Goal: Contribute content: Add original content to the website for others to see

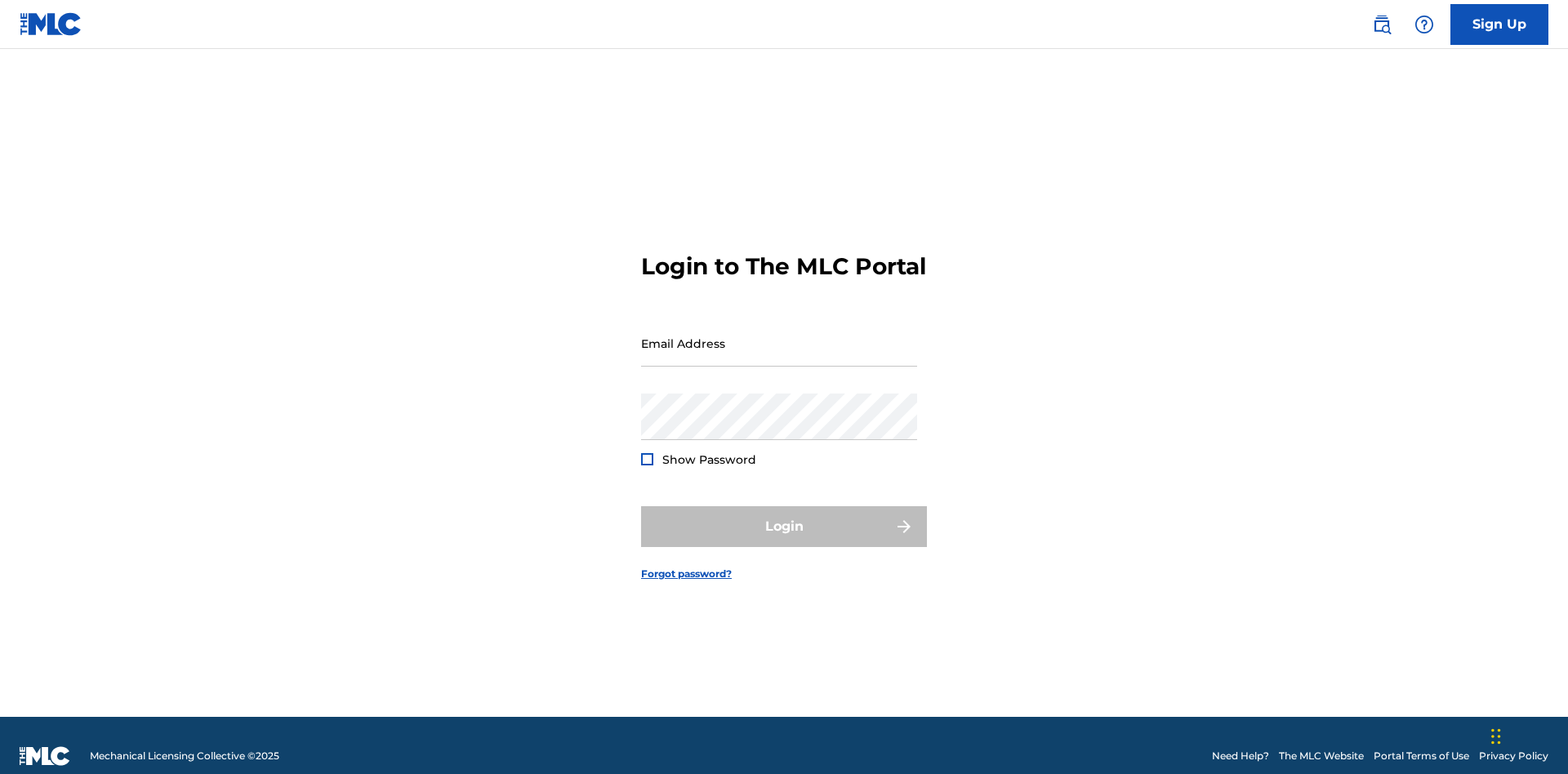
scroll to position [22, 0]
click at [779, 335] on input "Email Address" at bounding box center [779, 344] width 276 height 47
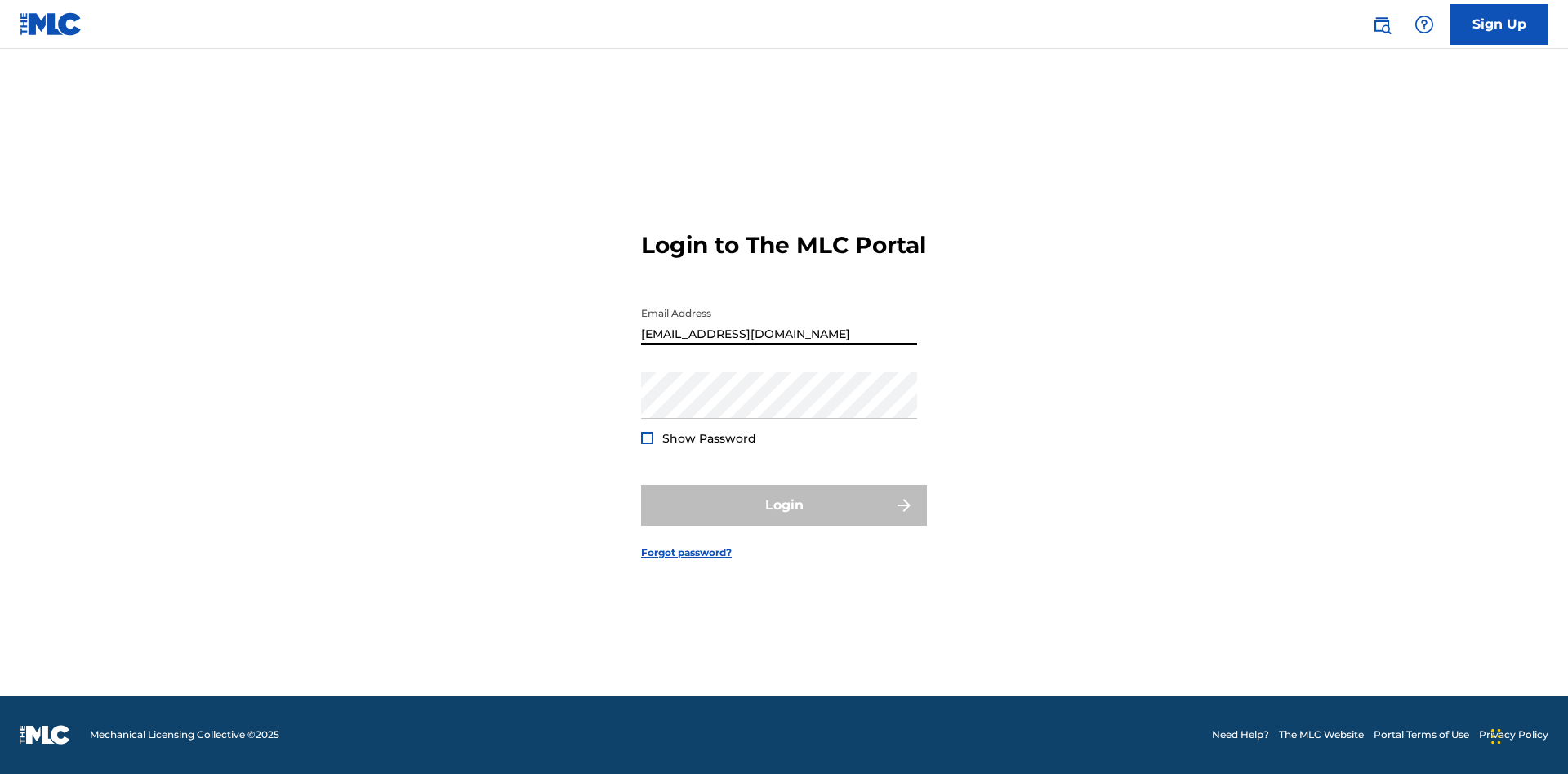
type input "[EMAIL_ADDRESS][DOMAIN_NAME]"
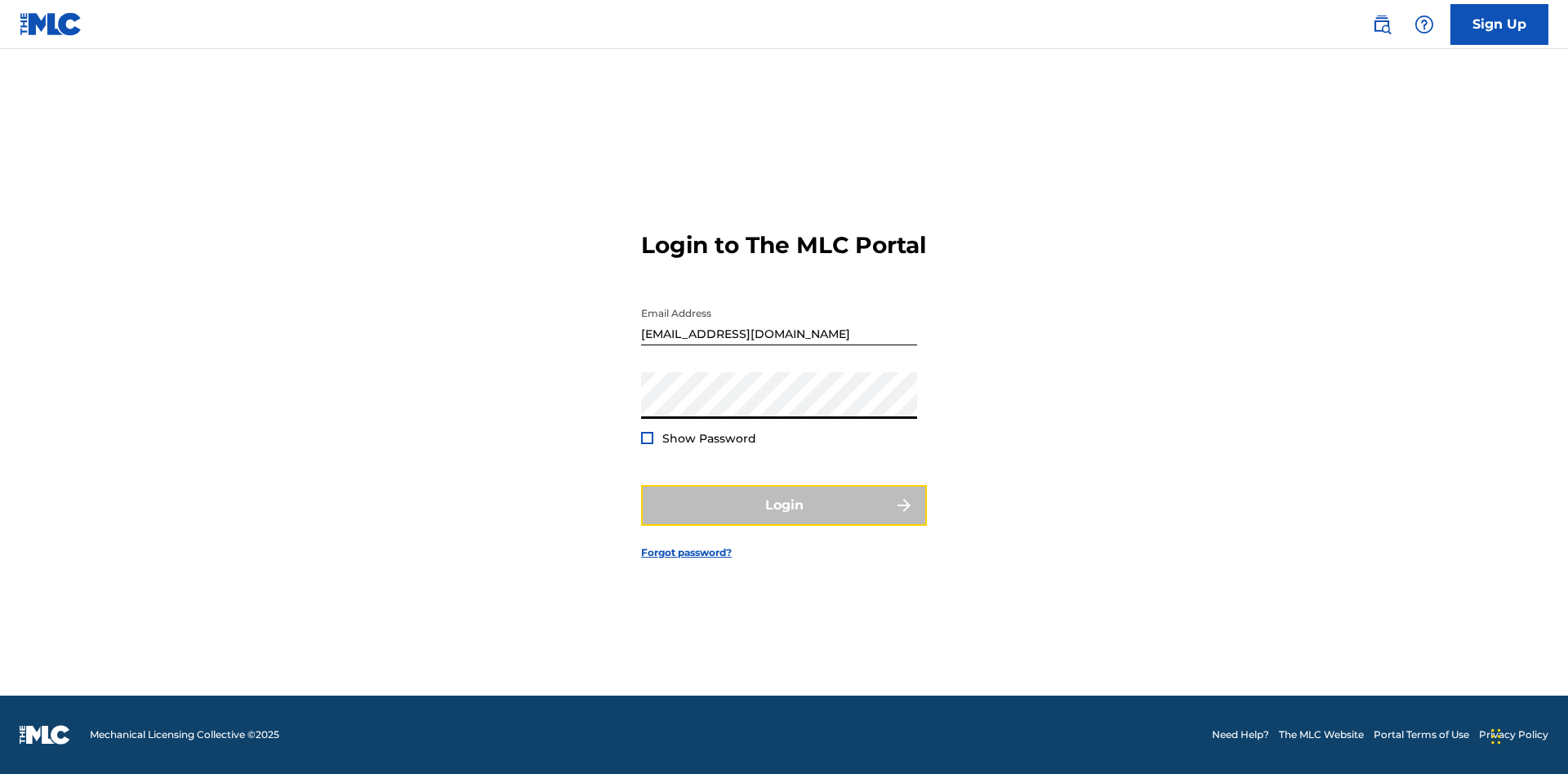
click at [784, 519] on button "Login" at bounding box center [784, 506] width 286 height 41
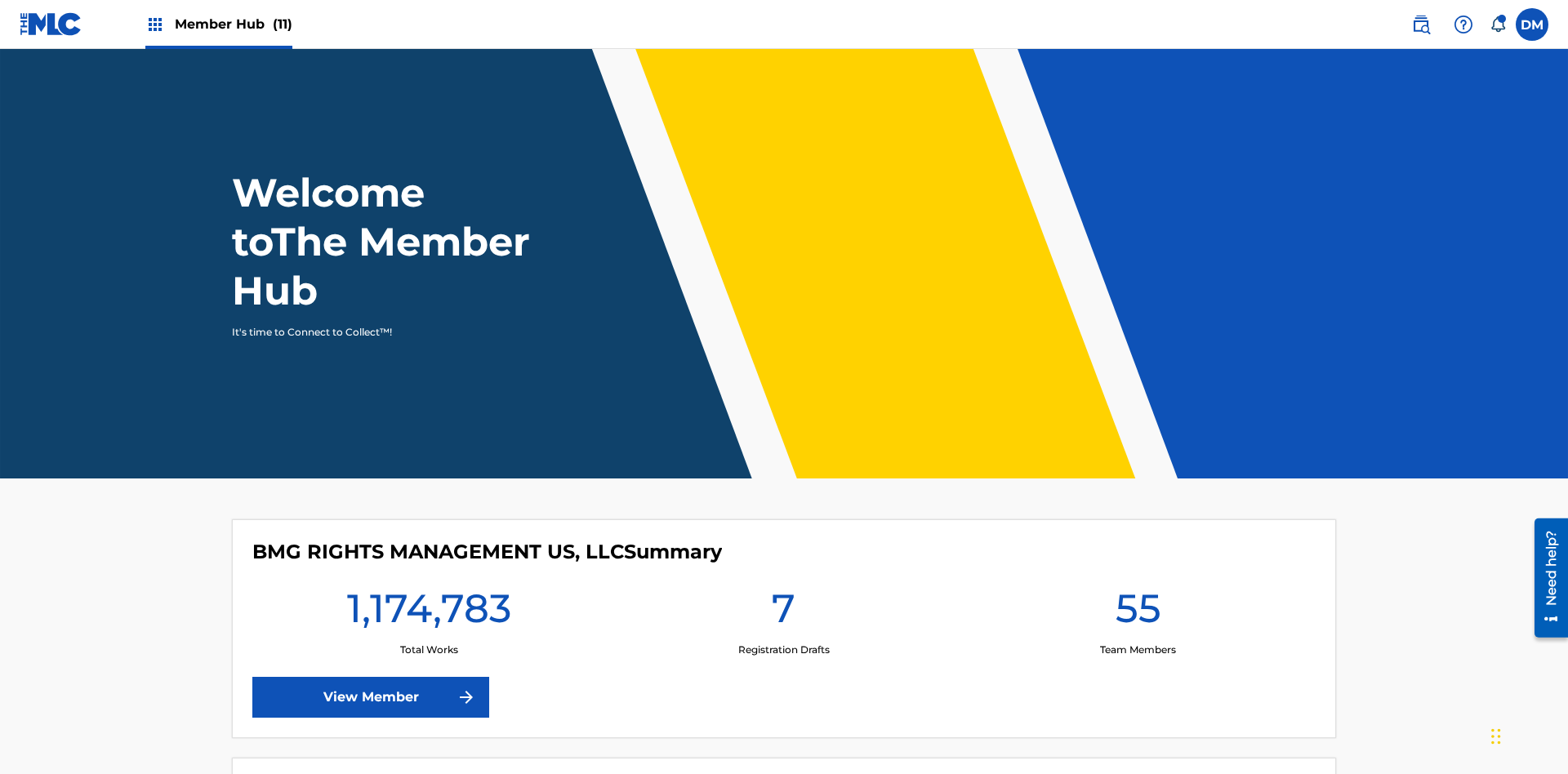
click at [218, 23] on span "Member Hub (11)" at bounding box center [232, 24] width 117 height 19
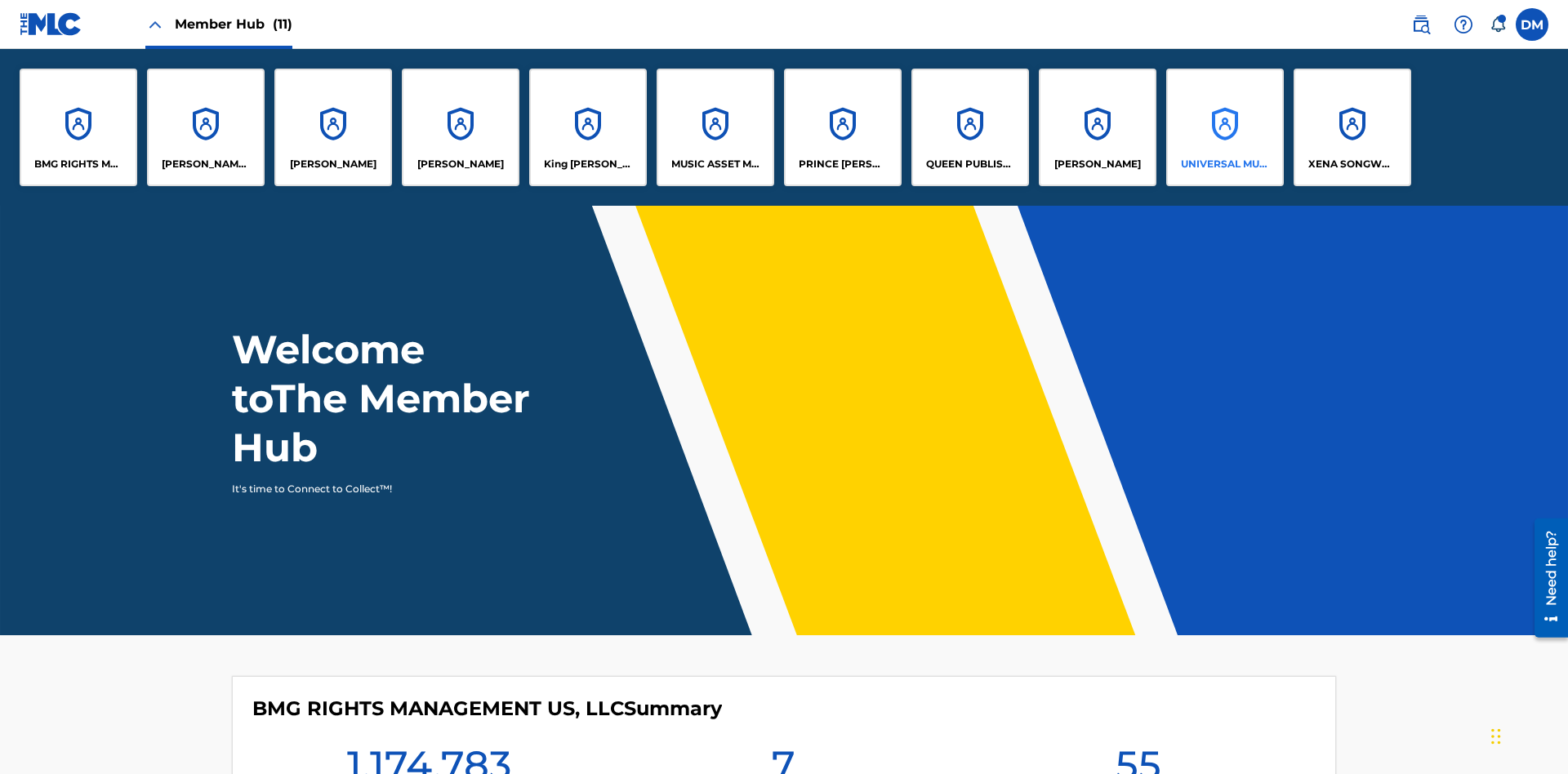
click at [1224, 164] on p "UNIVERSAL MUSIC PUB GROUP" at bounding box center [1225, 164] width 89 height 15
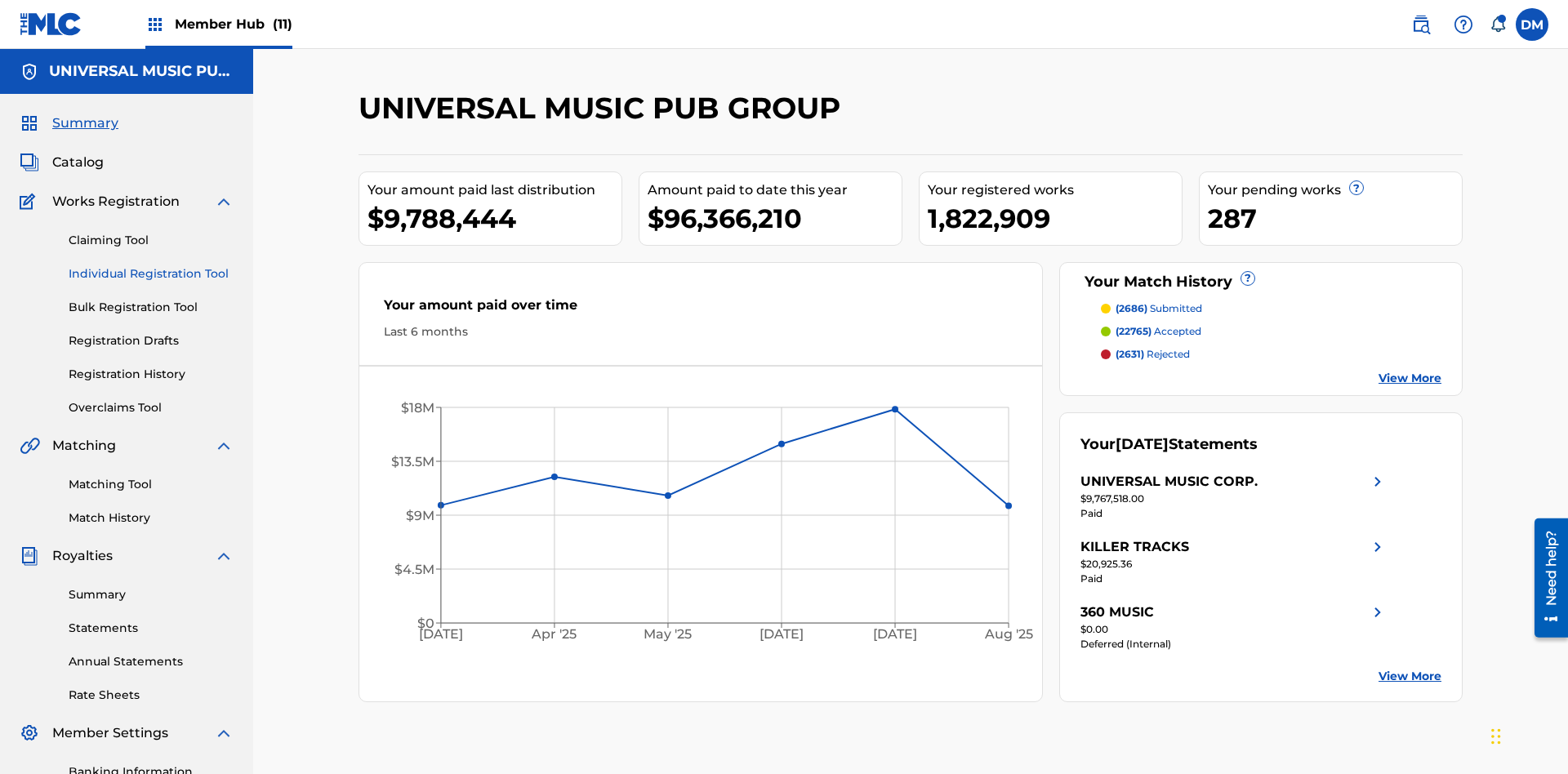
click at [151, 265] on link "Individual Registration Tool" at bounding box center [151, 274] width 165 height 17
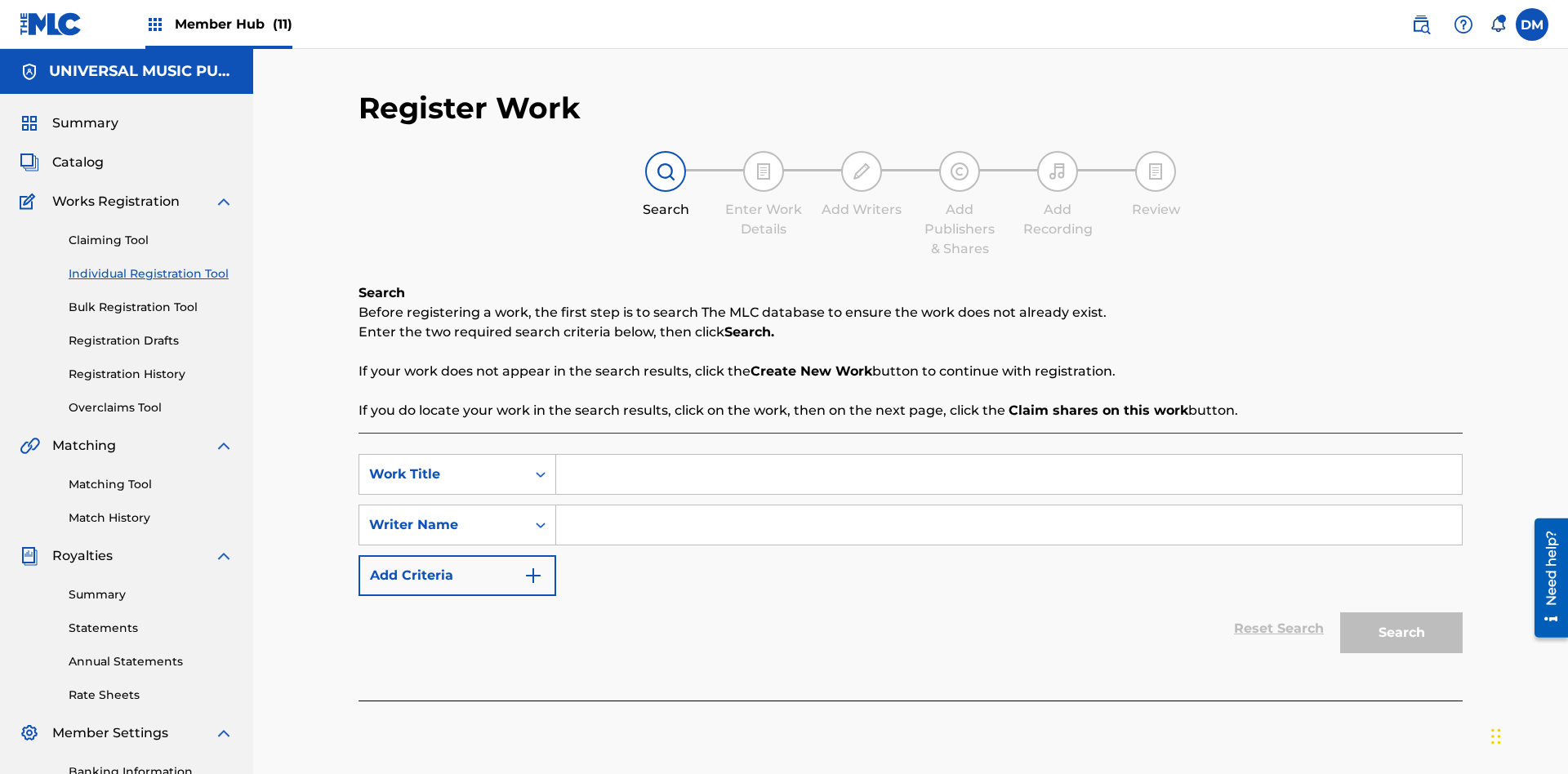
click at [1008, 454] on input "Search Form" at bounding box center [1008, 474] width 905 height 39
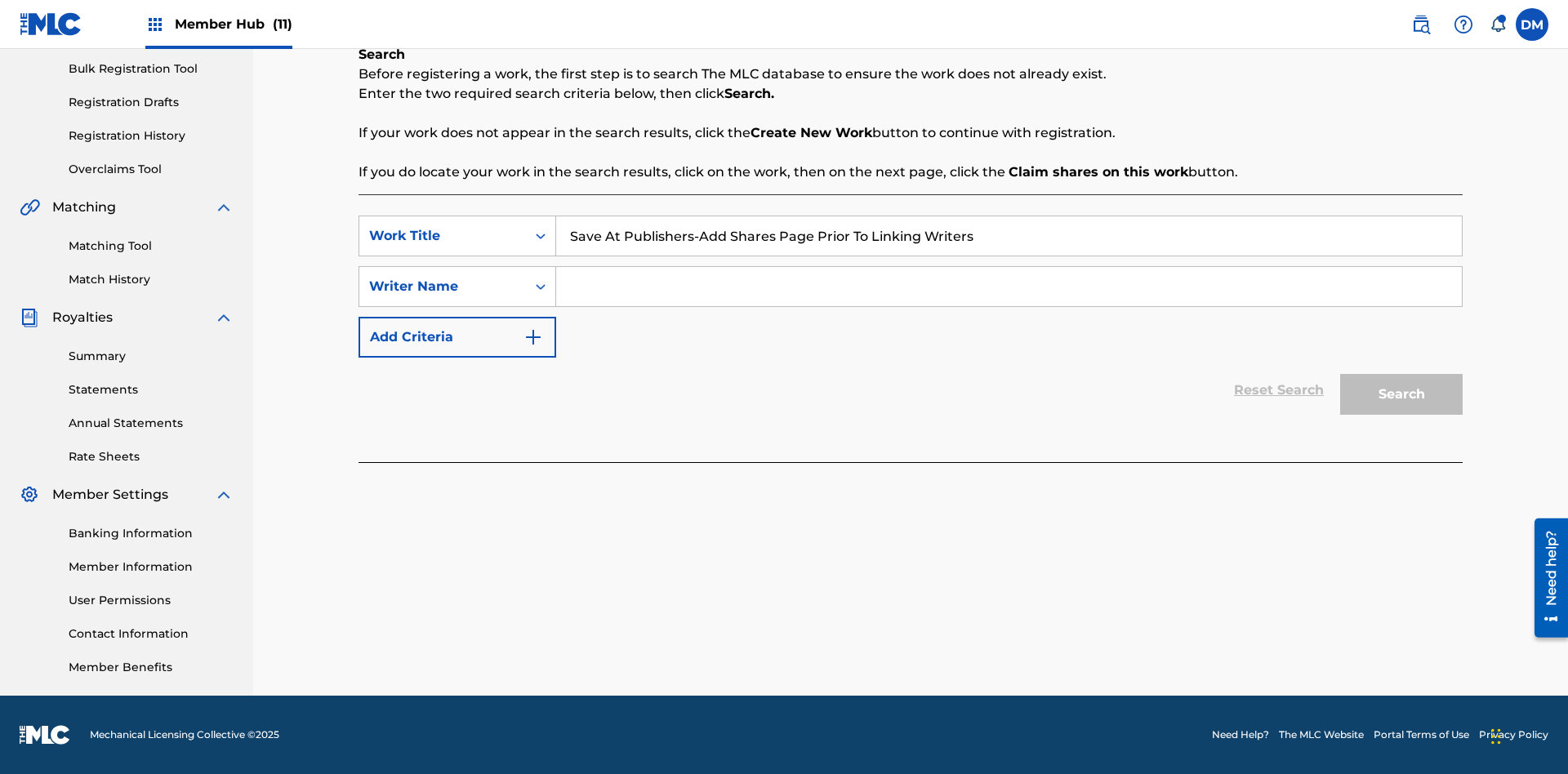
type input "Save At Publishers-Add Shares Page Prior To Linking Writers"
click at [1008, 287] on input "Search Form" at bounding box center [1008, 287] width 905 height 39
type input "QWERTYUIOP"
click at [1401, 394] on button "Search" at bounding box center [1401, 394] width 123 height 41
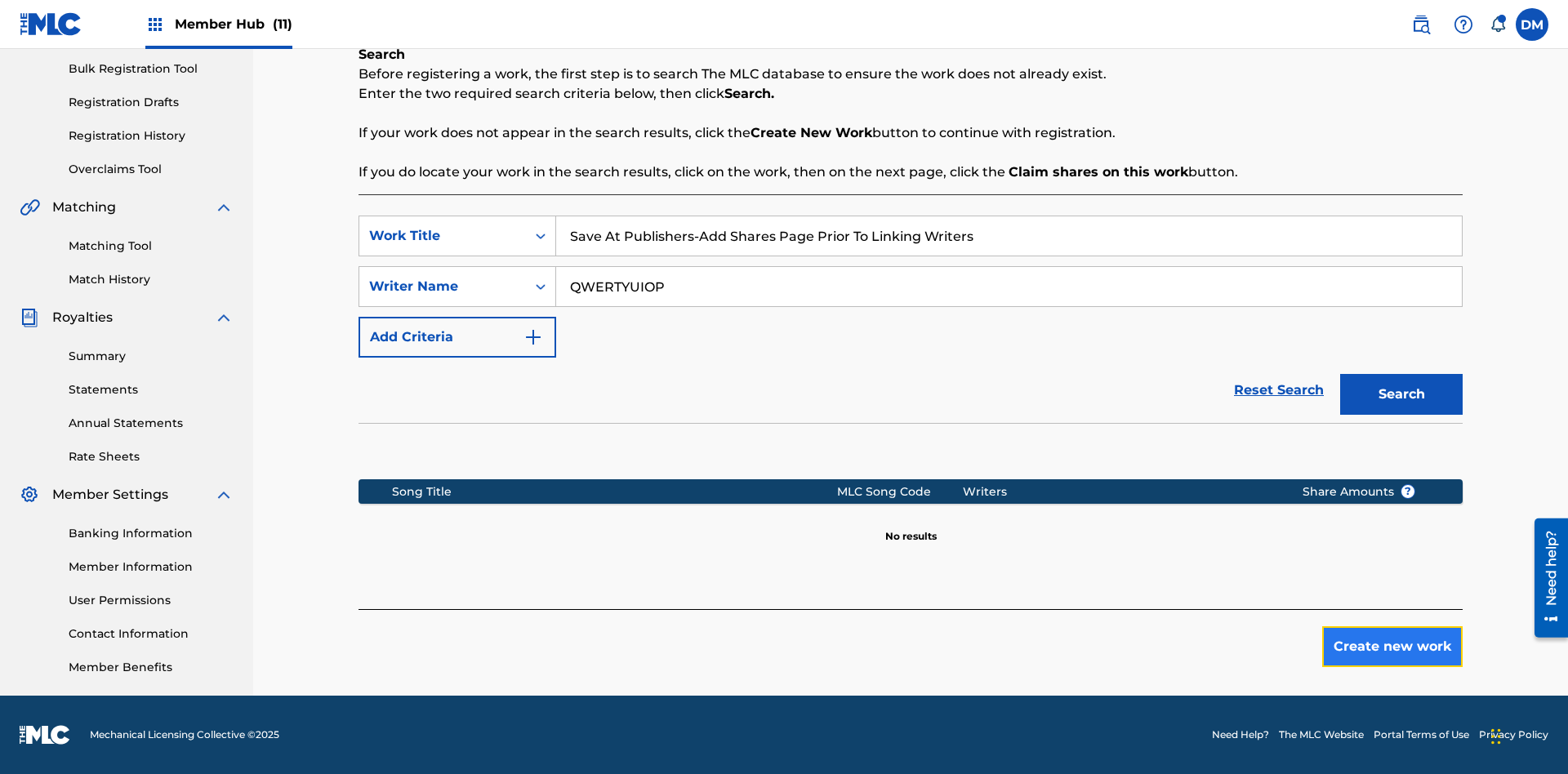
click at [1393, 647] on button "Create new work" at bounding box center [1393, 647] width 141 height 41
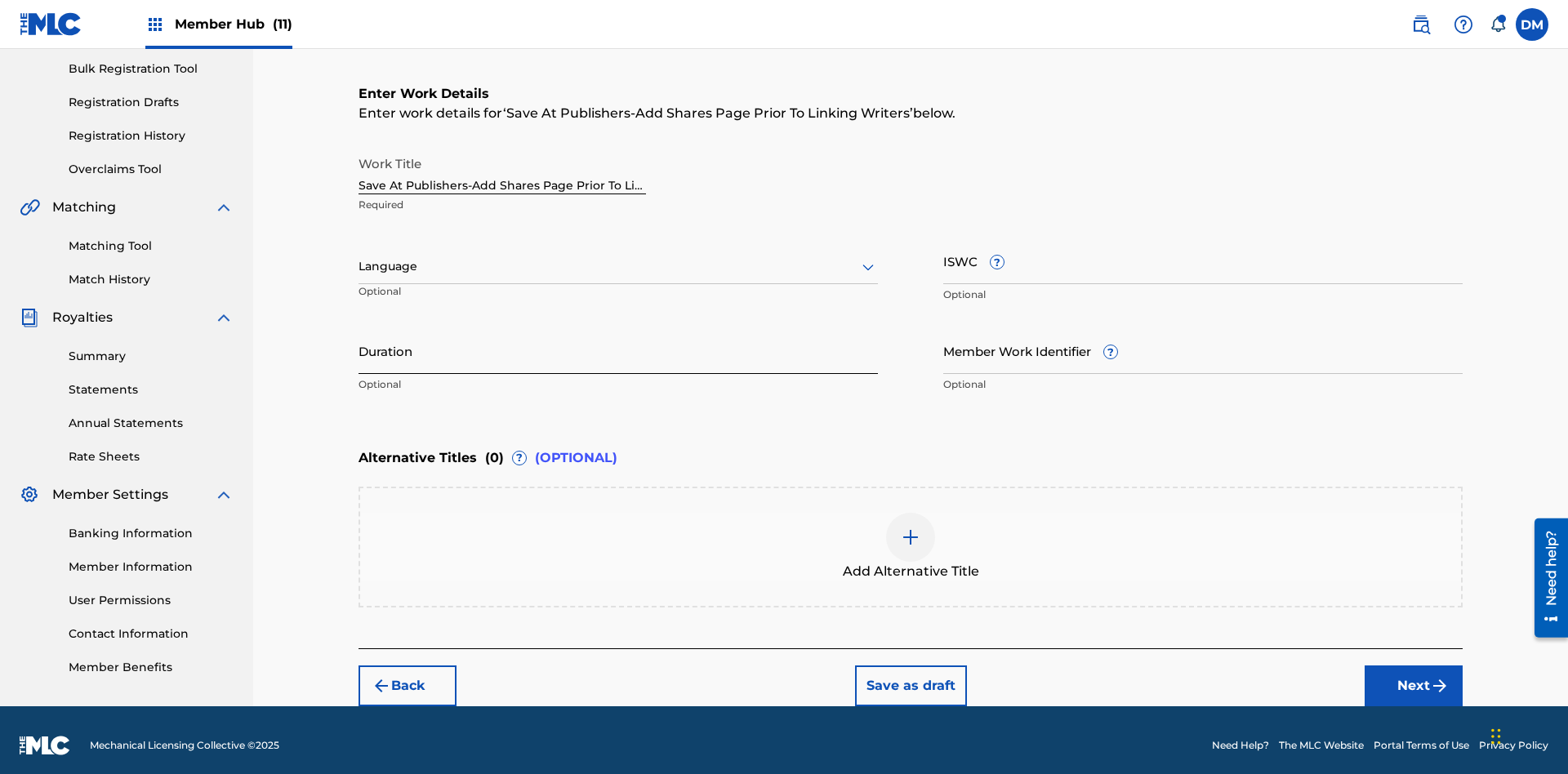
click at [619, 340] on input "Duration" at bounding box center [619, 350] width 519 height 47
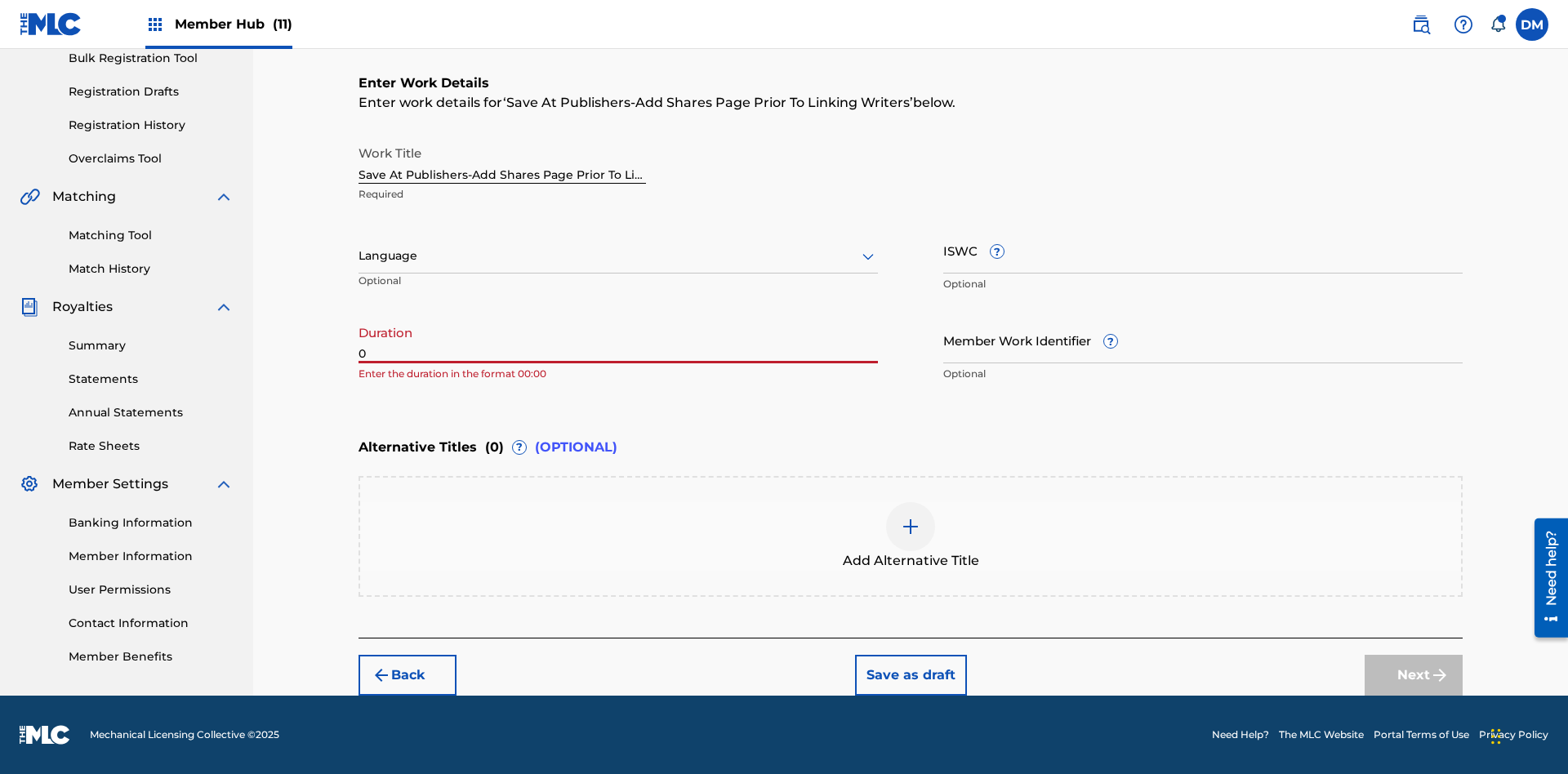
click at [619, 340] on input "0" at bounding box center [619, 340] width 519 height 47
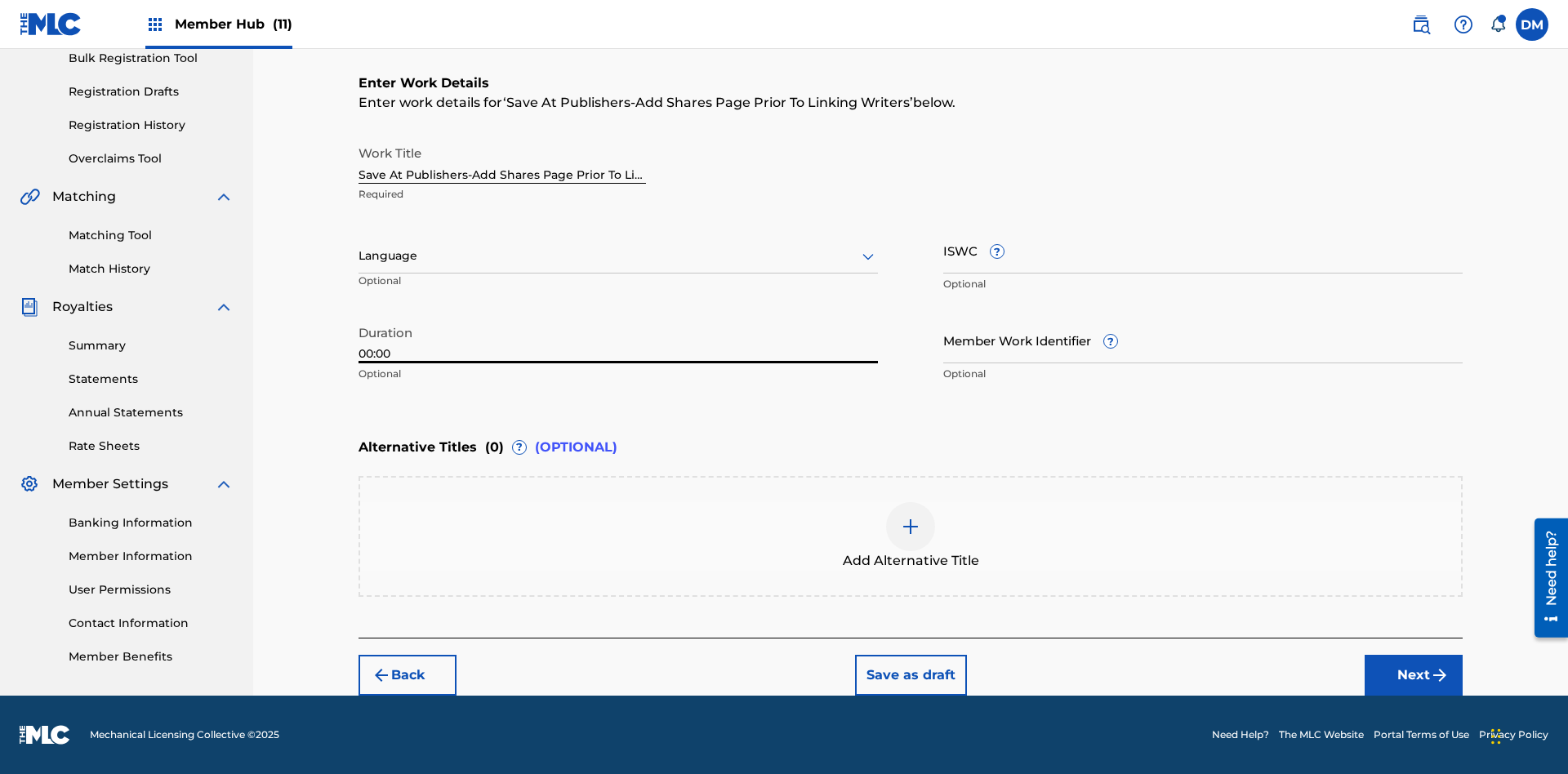
type input "00:00"
click at [868, 257] on icon at bounding box center [868, 256] width 20 height 20
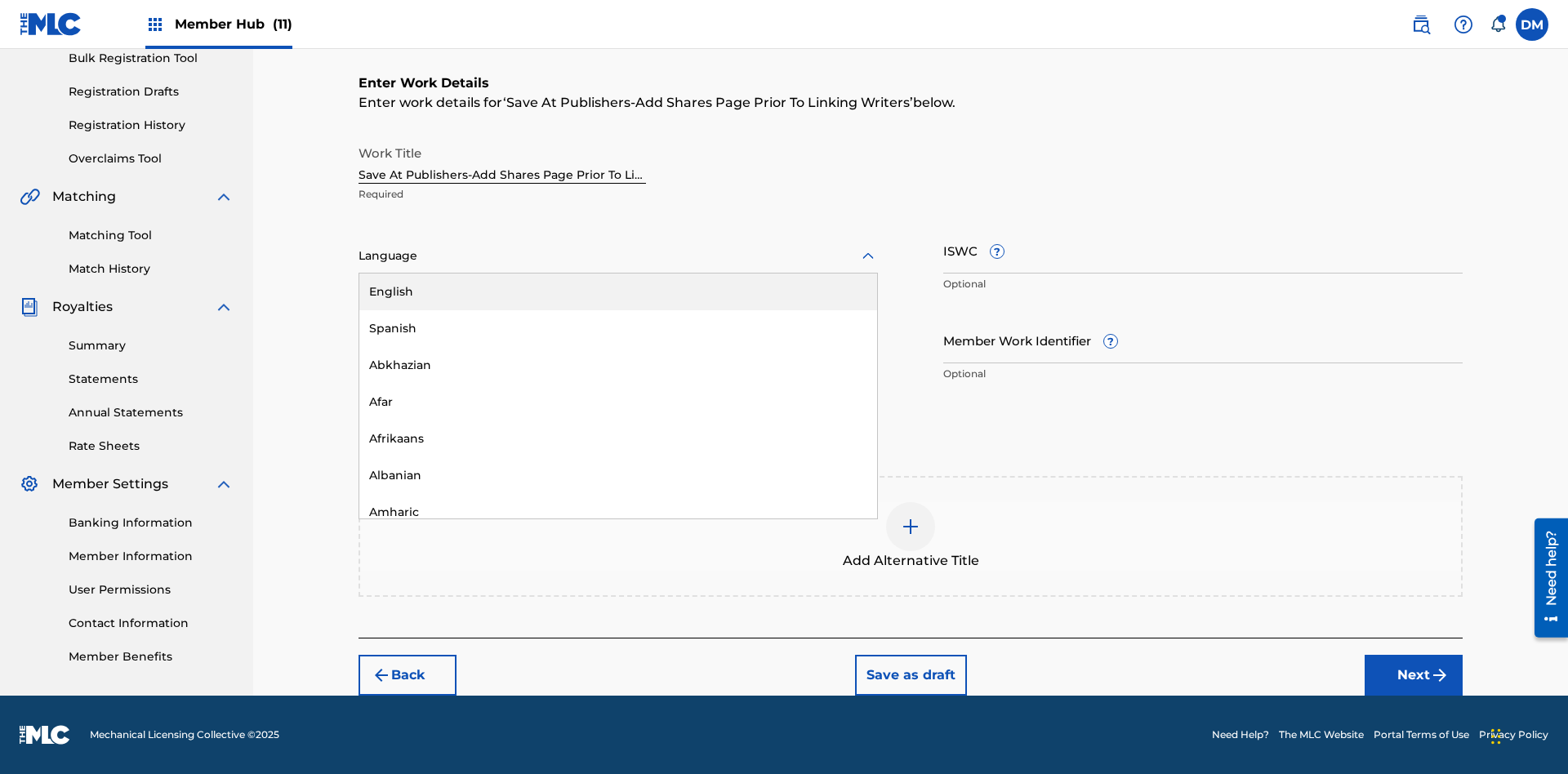
click at [619, 402] on div "Afar" at bounding box center [618, 402] width 517 height 37
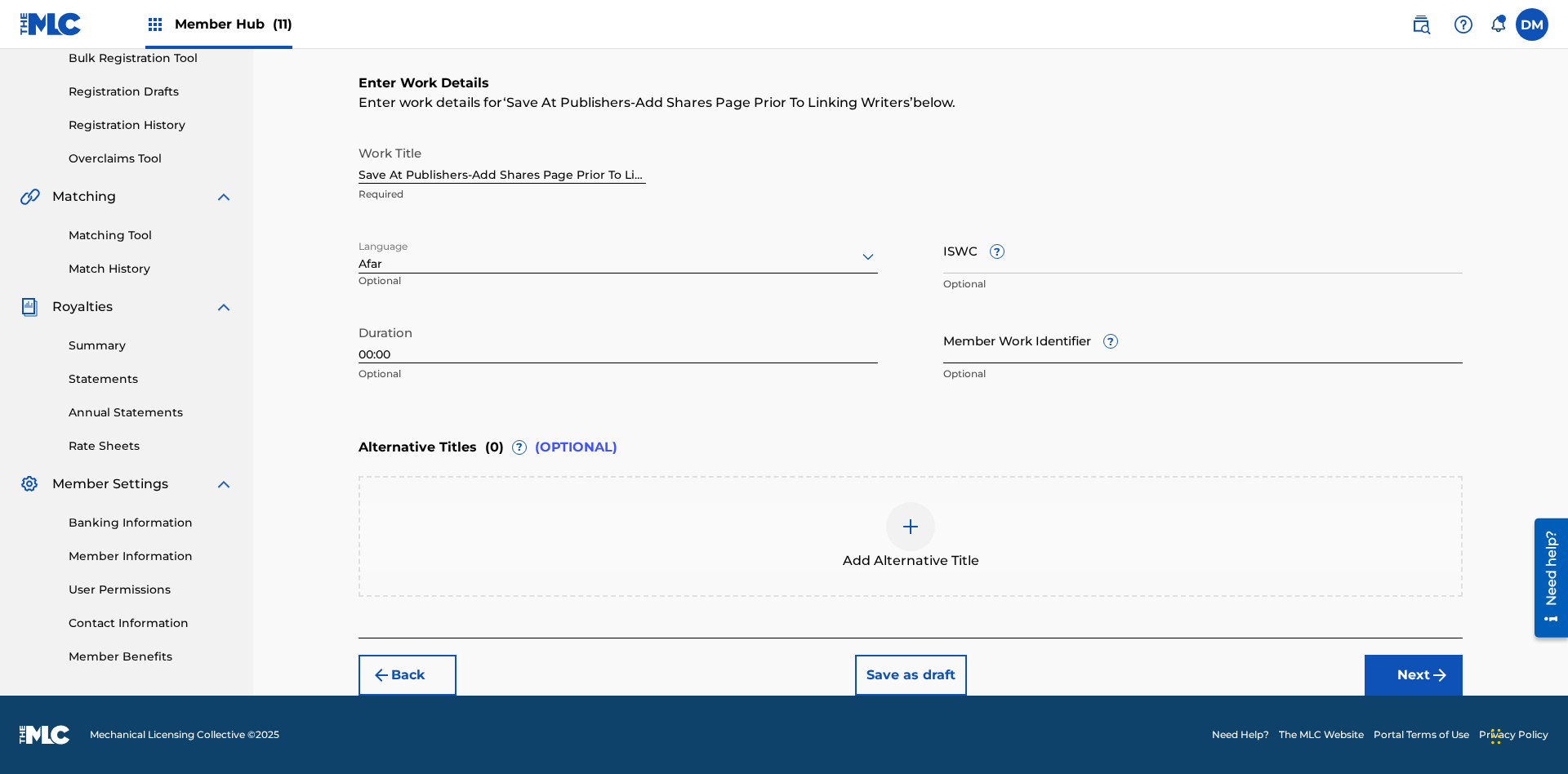
click at [1203, 340] on input "Member Work Identifier ?" at bounding box center [1202, 340] width 519 height 47
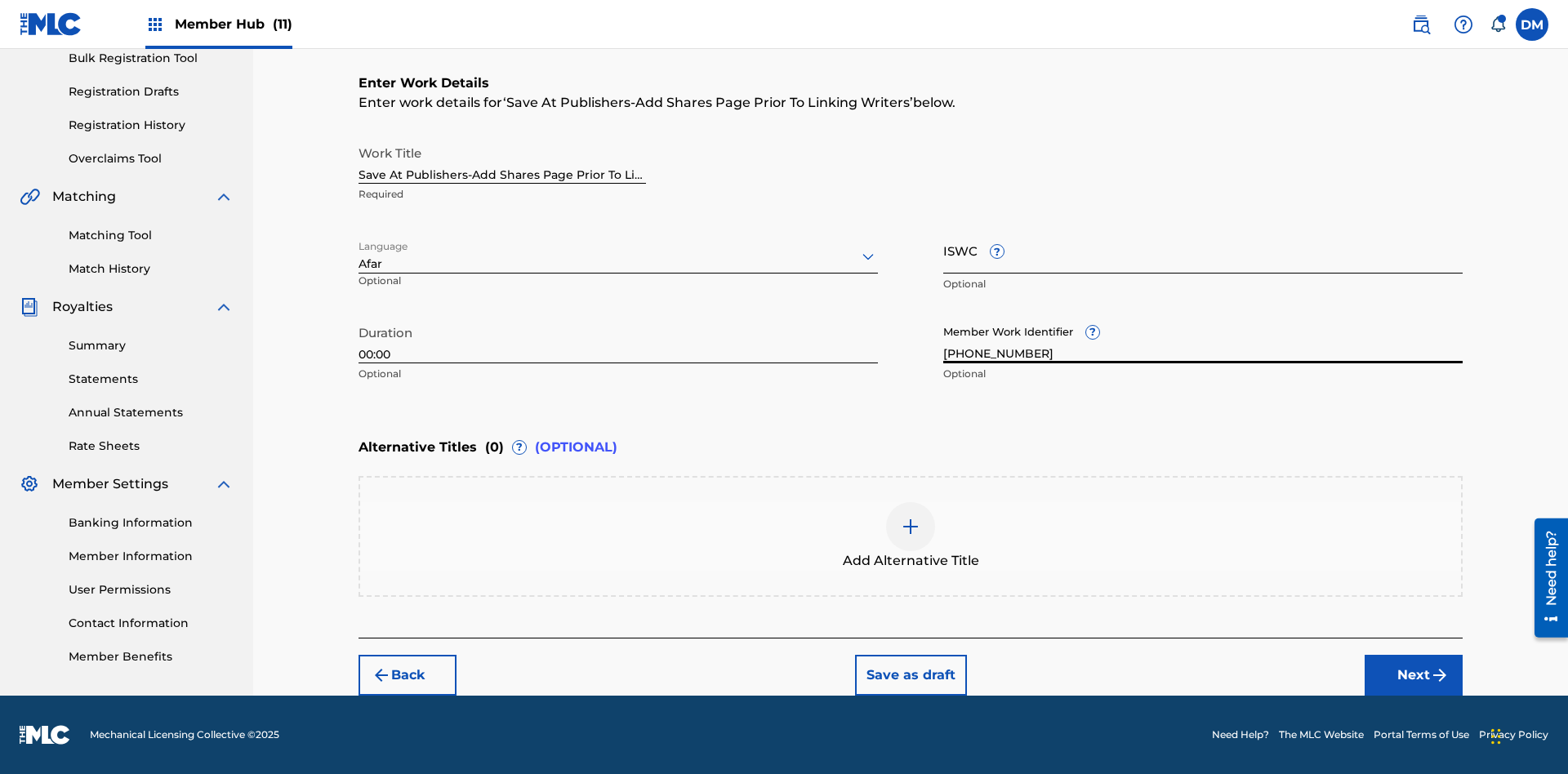
type input "2025.09.19.15"
click at [1203, 250] on input "ISWC ?" at bounding box center [1202, 250] width 519 height 47
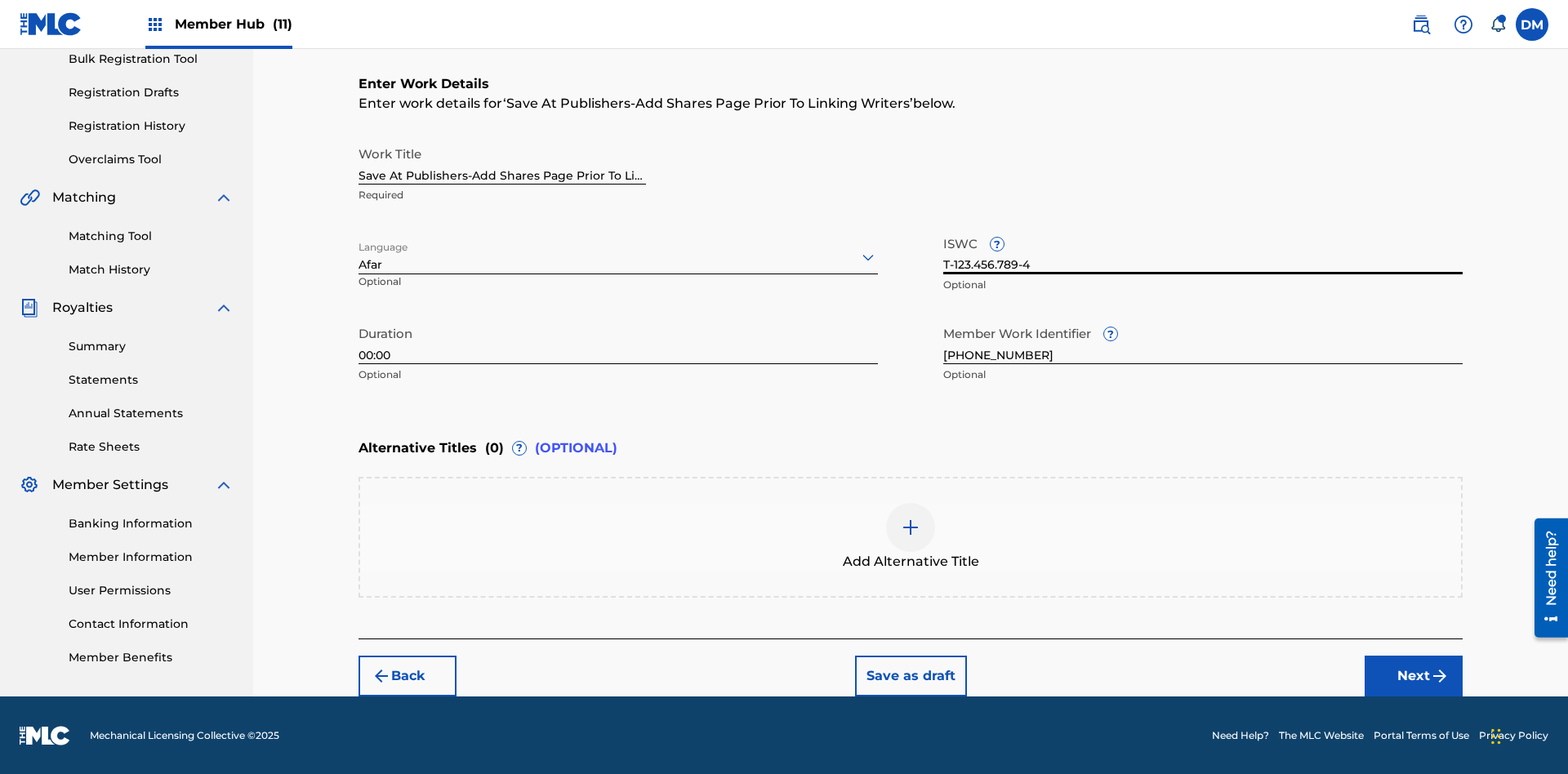
type input "T-123.456.789-4"
click at [911, 536] on img at bounding box center [910, 527] width 20 height 20
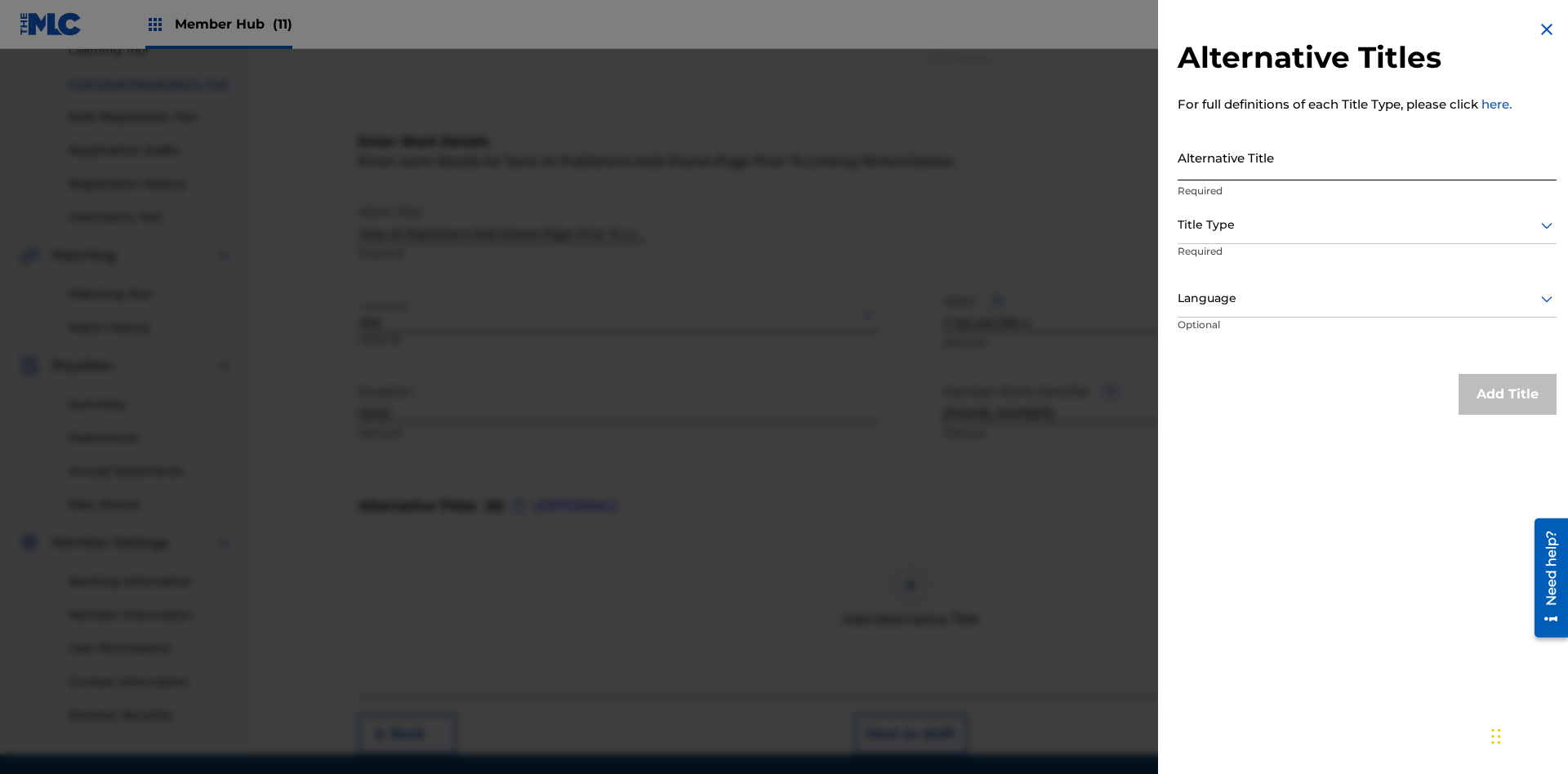
click at [1367, 156] on input "Alternative Title" at bounding box center [1367, 157] width 379 height 47
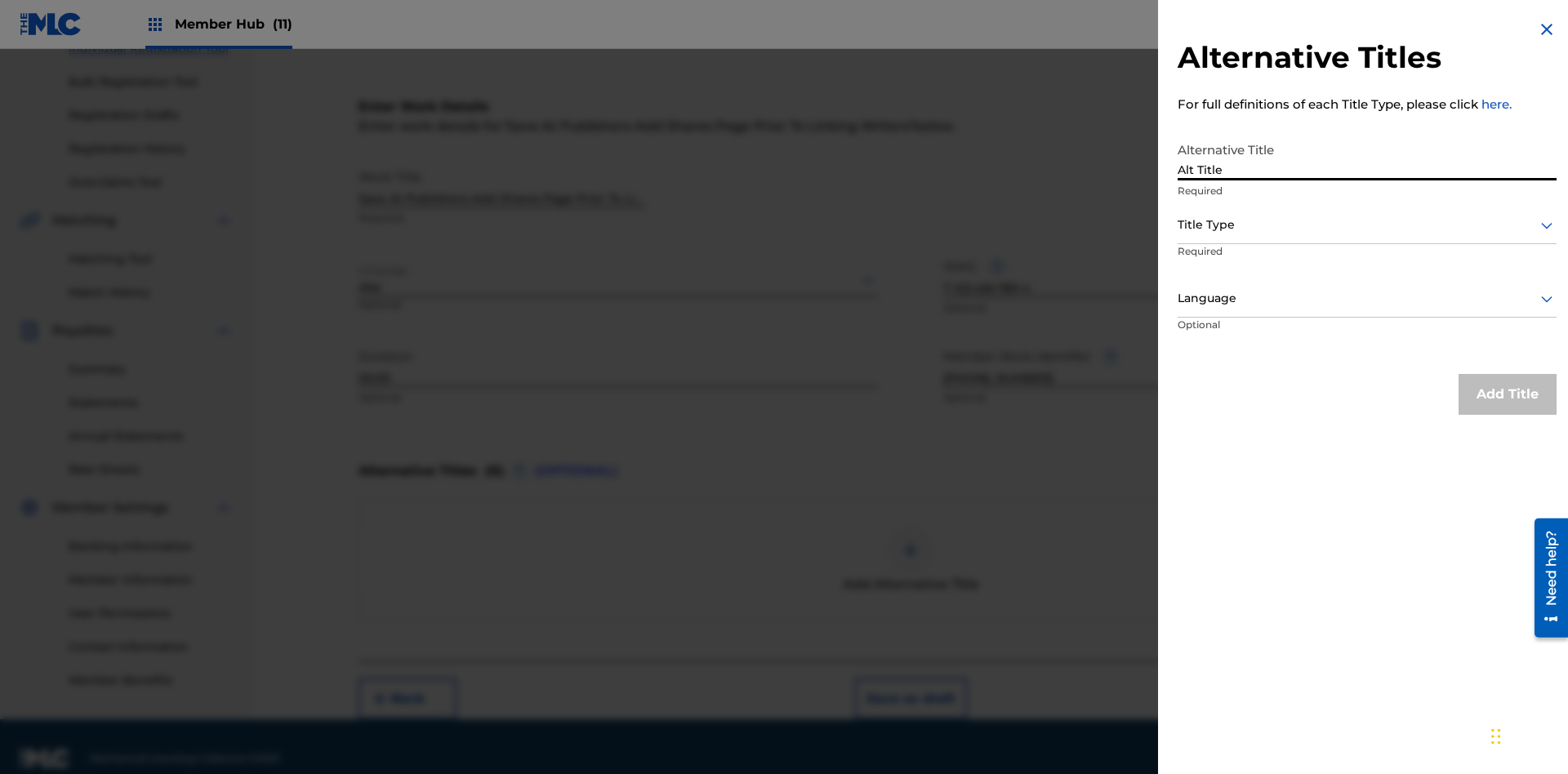
type input "Alt Title"
click at [1367, 225] on div at bounding box center [1367, 225] width 379 height 21
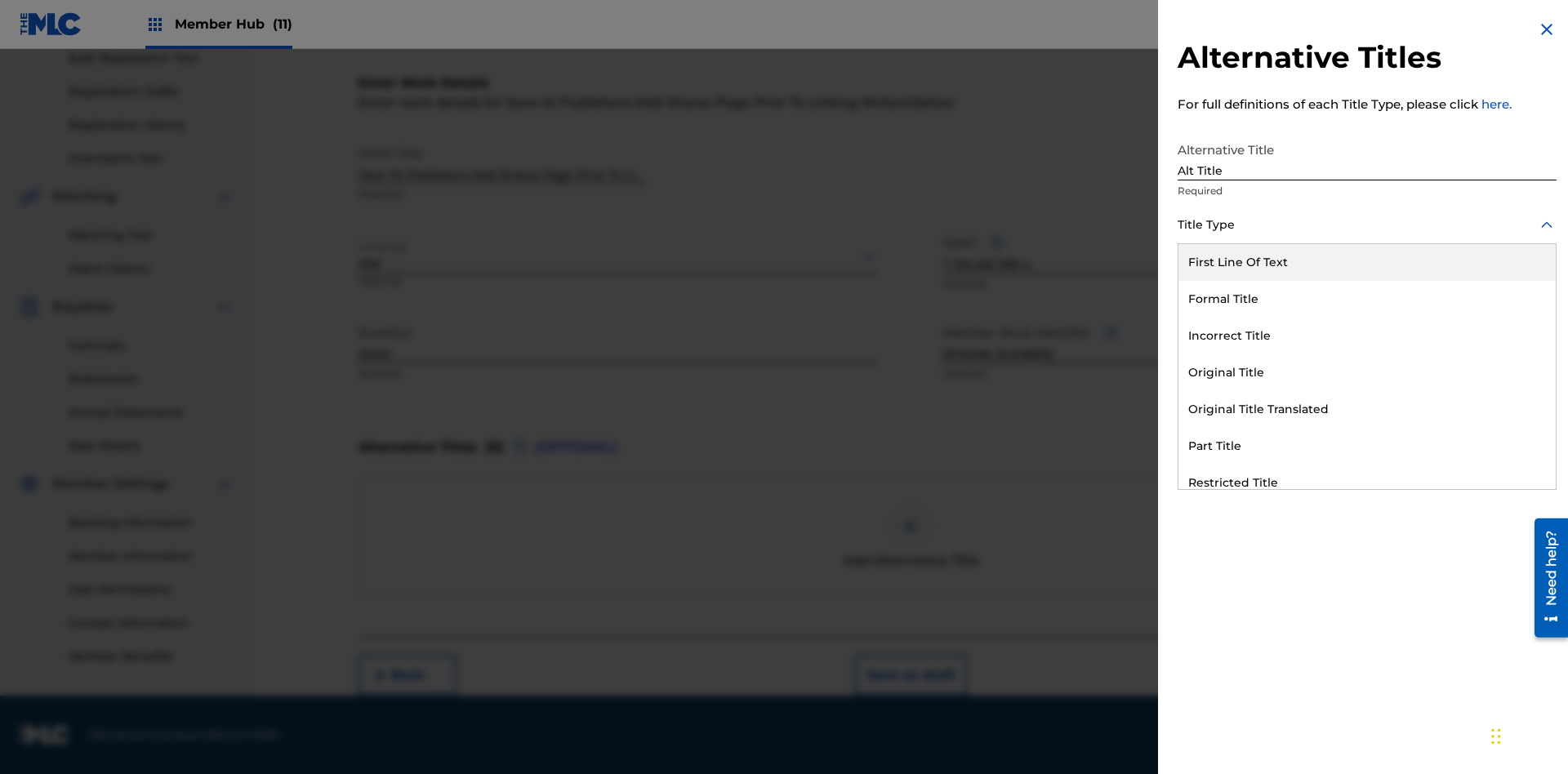
click at [1367, 372] on div "Original Title" at bounding box center [1366, 372] width 378 height 37
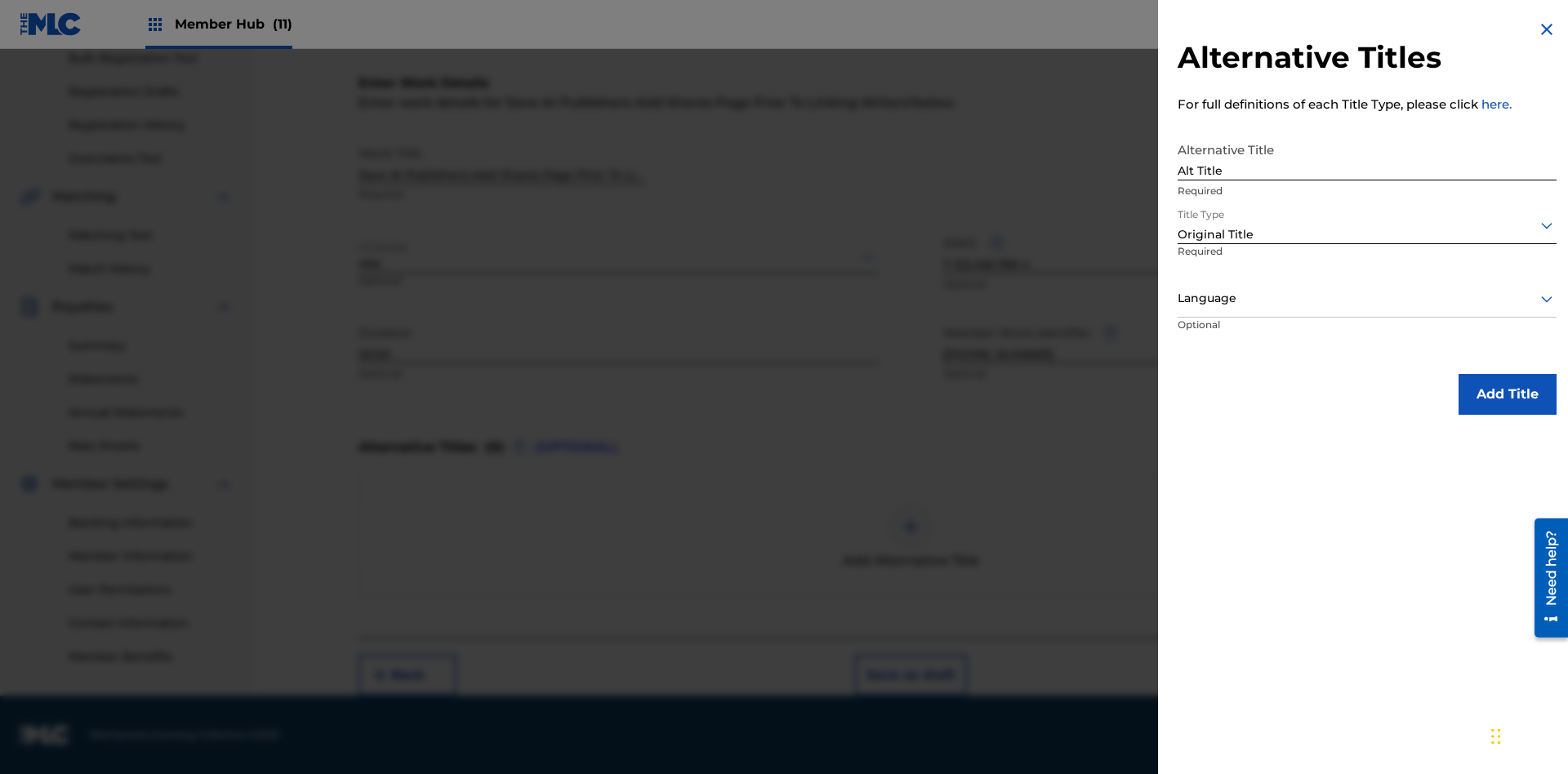
click at [1367, 298] on div at bounding box center [1367, 299] width 379 height 21
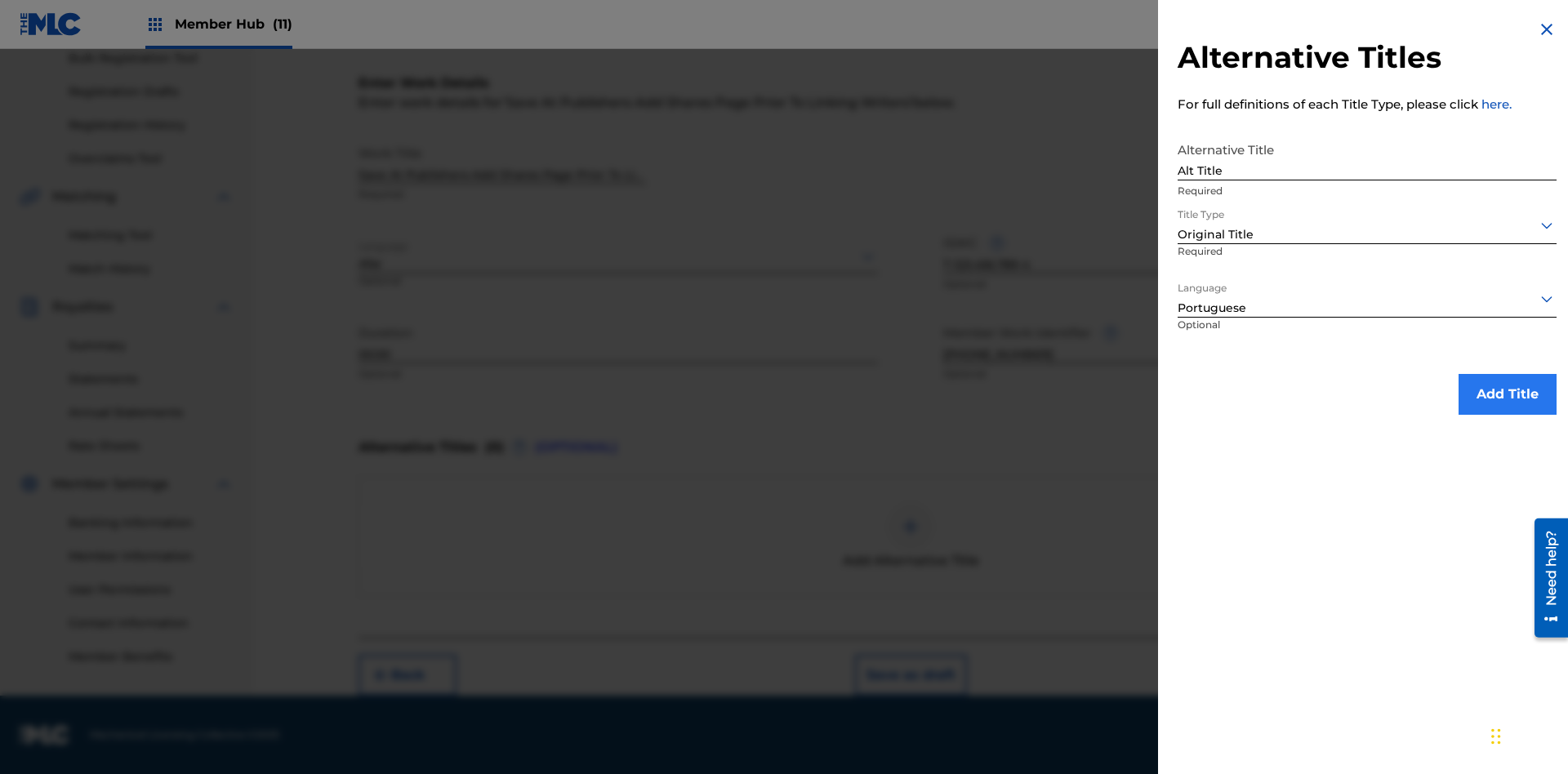
click at [1508, 394] on button "Add Title" at bounding box center [1507, 394] width 98 height 41
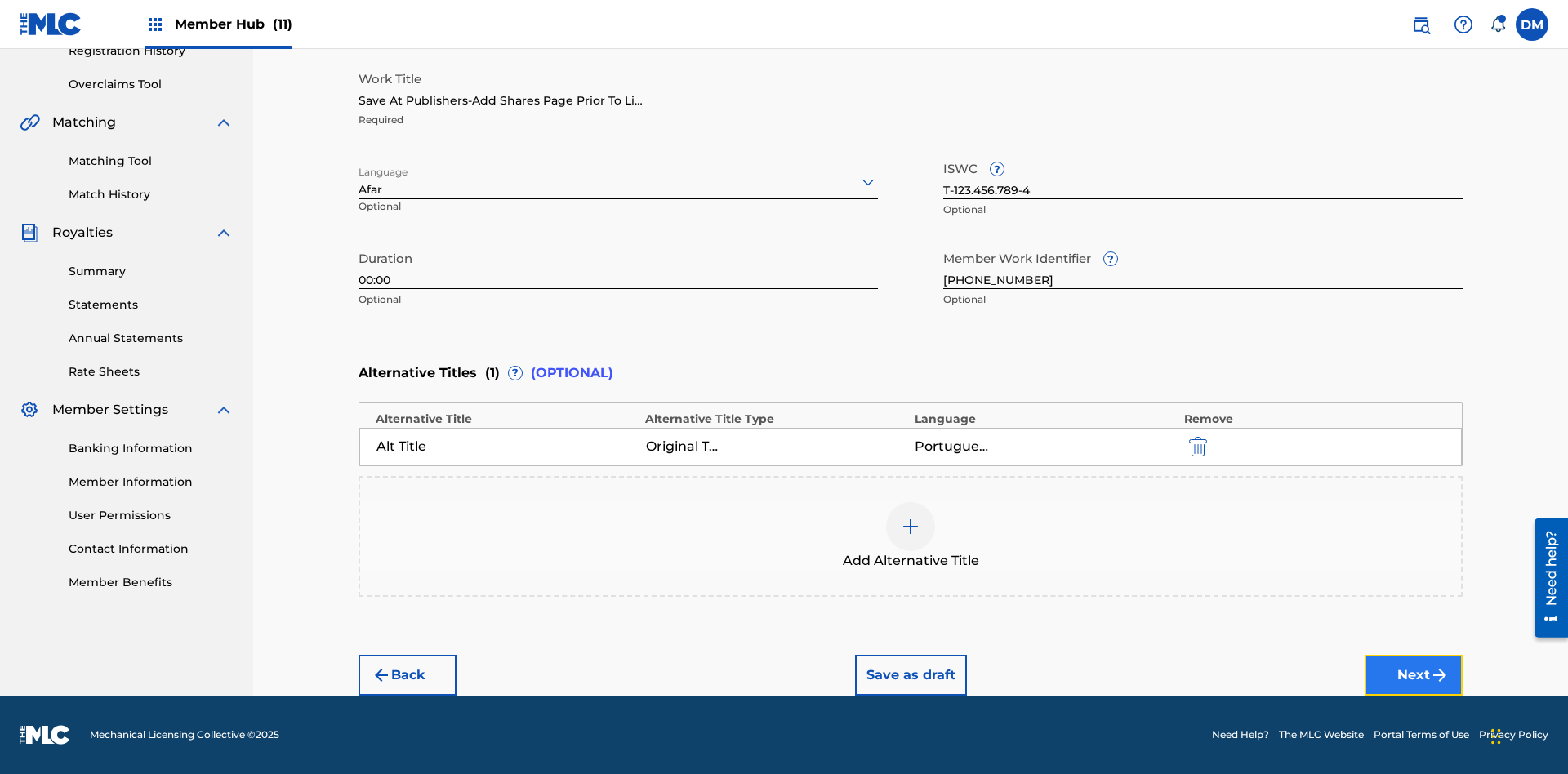
click at [1413, 676] on button "Next" at bounding box center [1413, 676] width 98 height 41
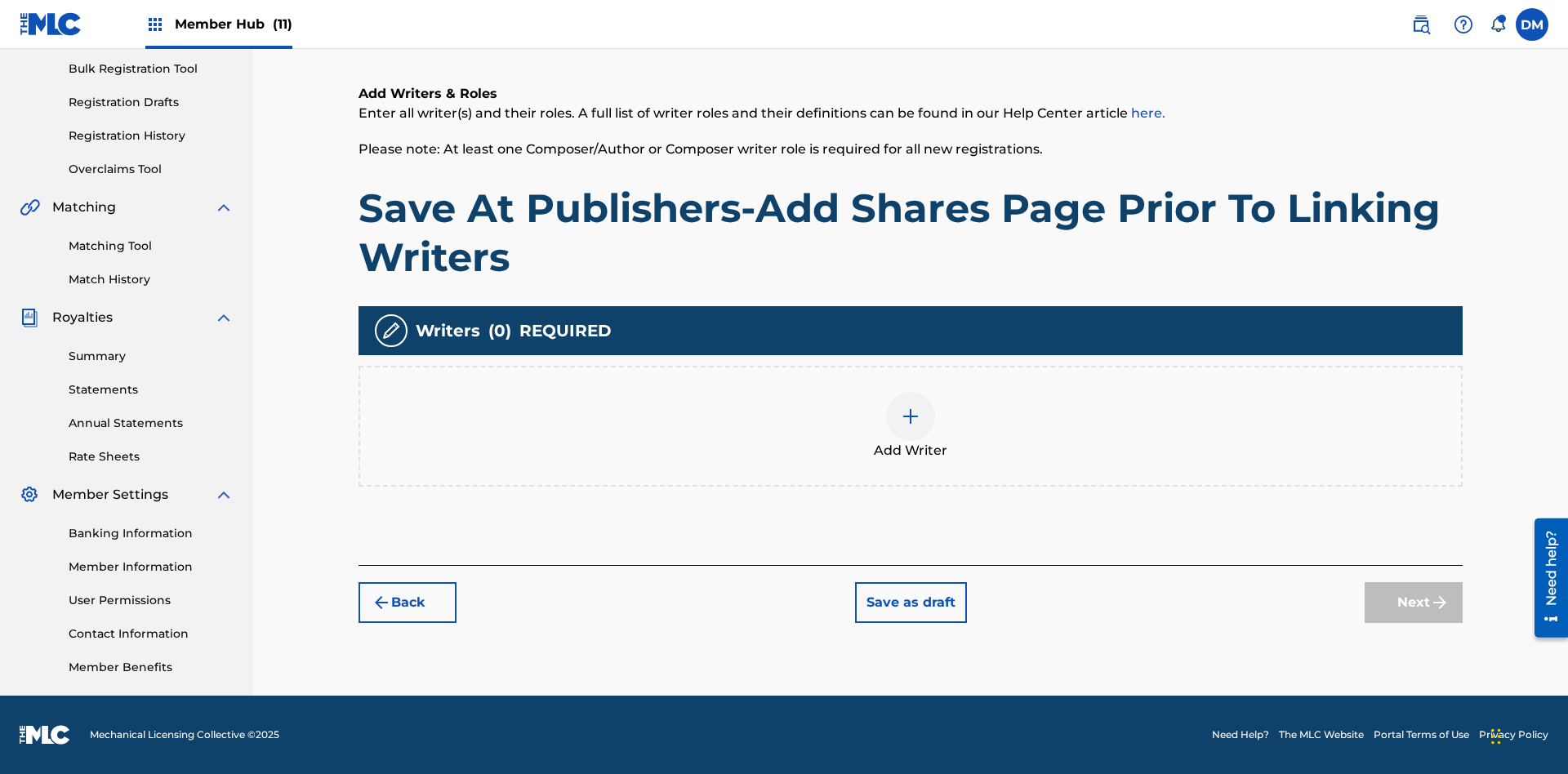
scroll to position [238, 0]
click at [911, 425] on img at bounding box center [910, 416] width 20 height 20
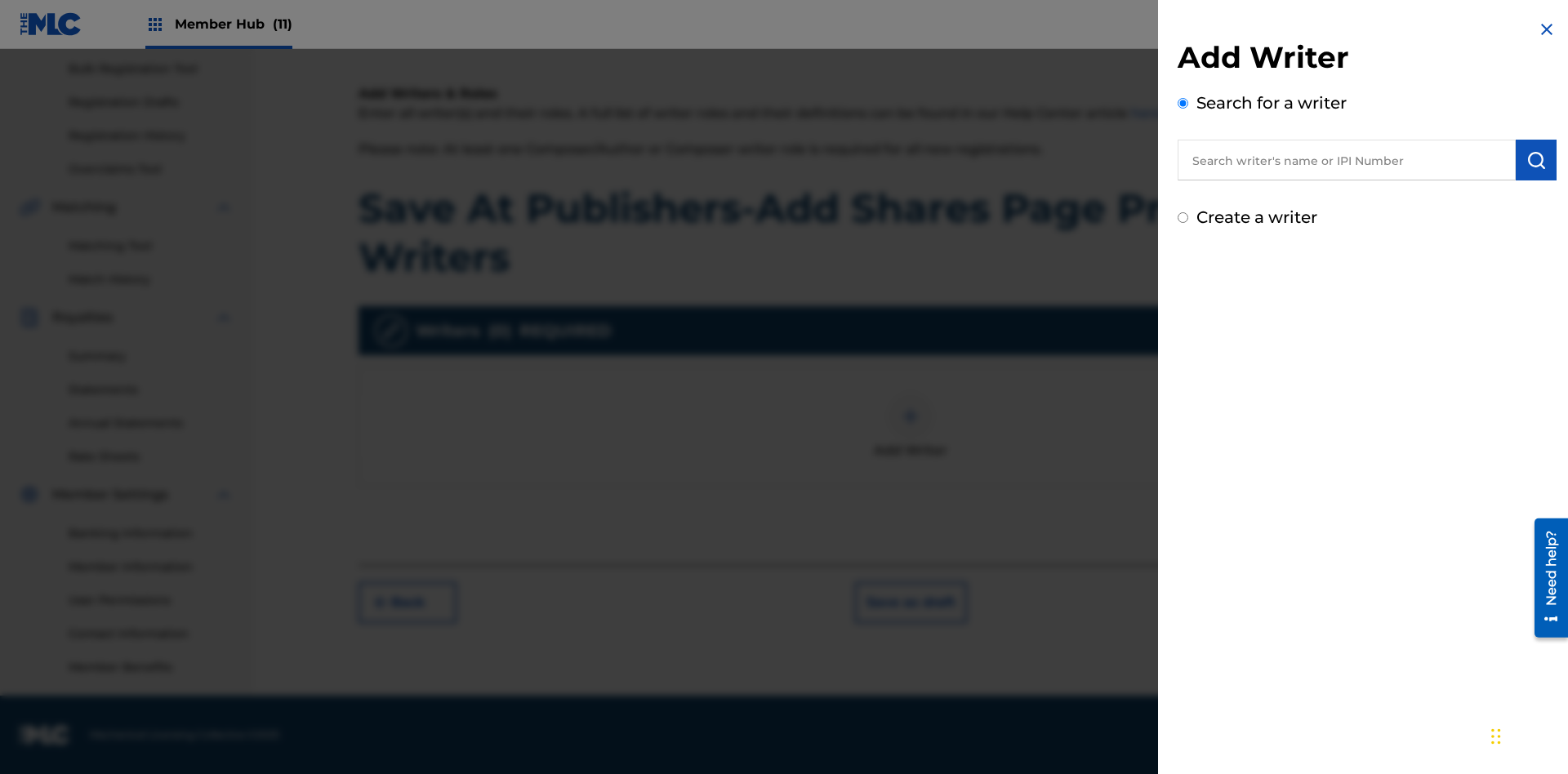
click at [1347, 160] on input "text" at bounding box center [1347, 160] width 338 height 41
type input "MARK STEVEN BERKOWITZ"
click at [1536, 160] on img "submit" at bounding box center [1536, 159] width 20 height 20
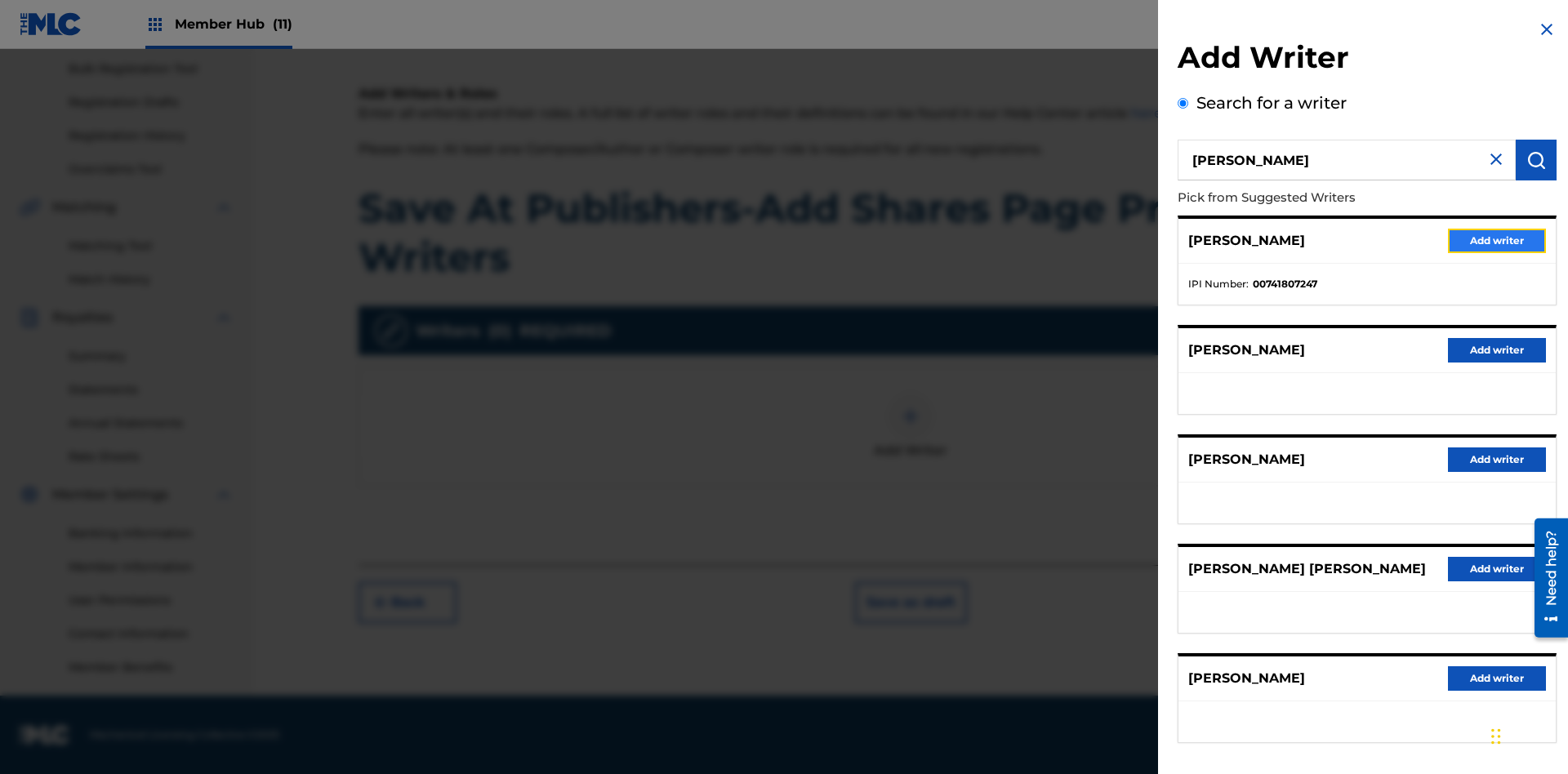
click at [1497, 240] on button "Add writer" at bounding box center [1497, 241] width 98 height 24
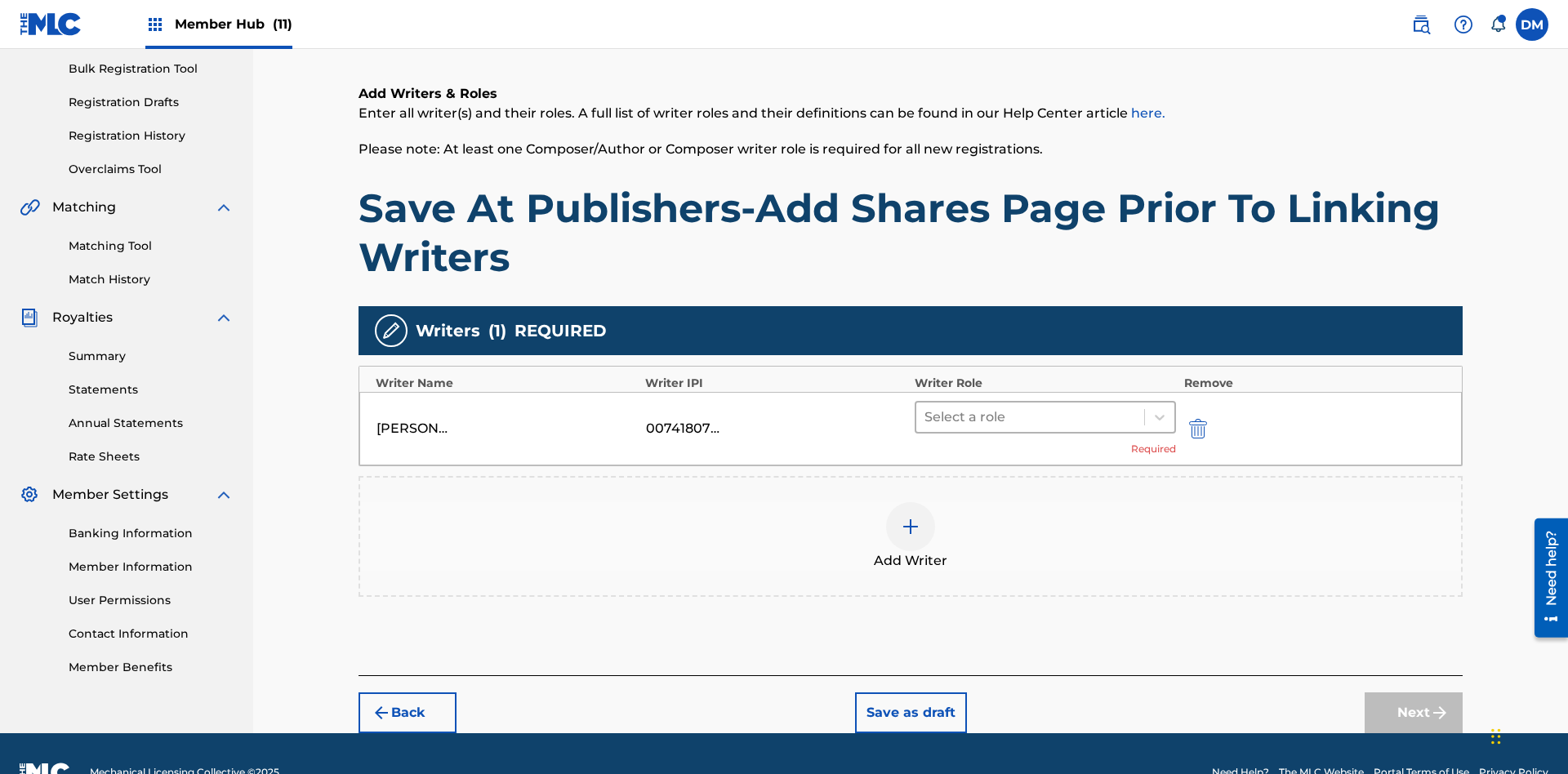
click at [926, 408] on input "text" at bounding box center [925, 417] width 3 height 20
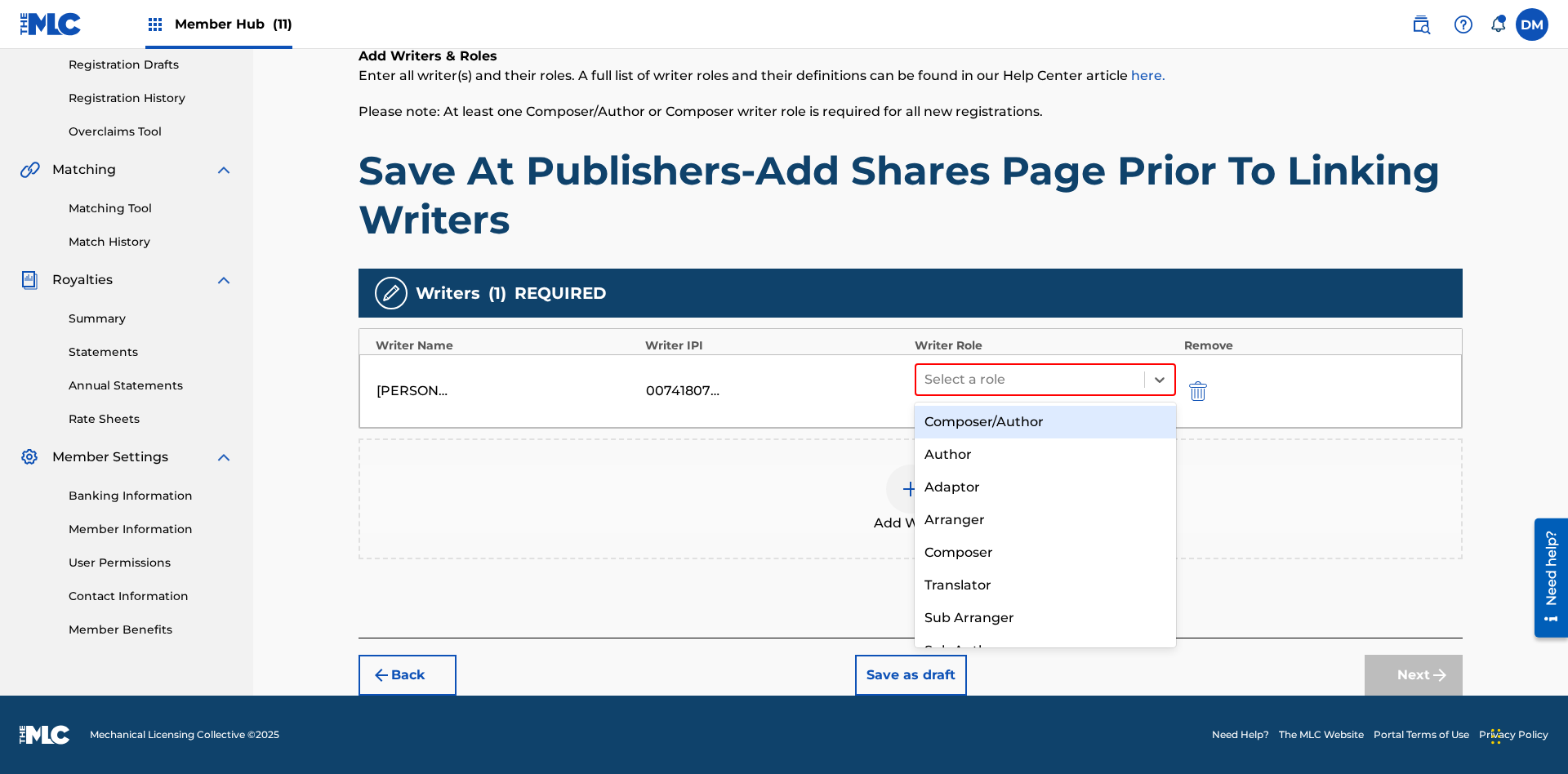
click at [1045, 552] on div "Composer" at bounding box center [1045, 553] width 261 height 33
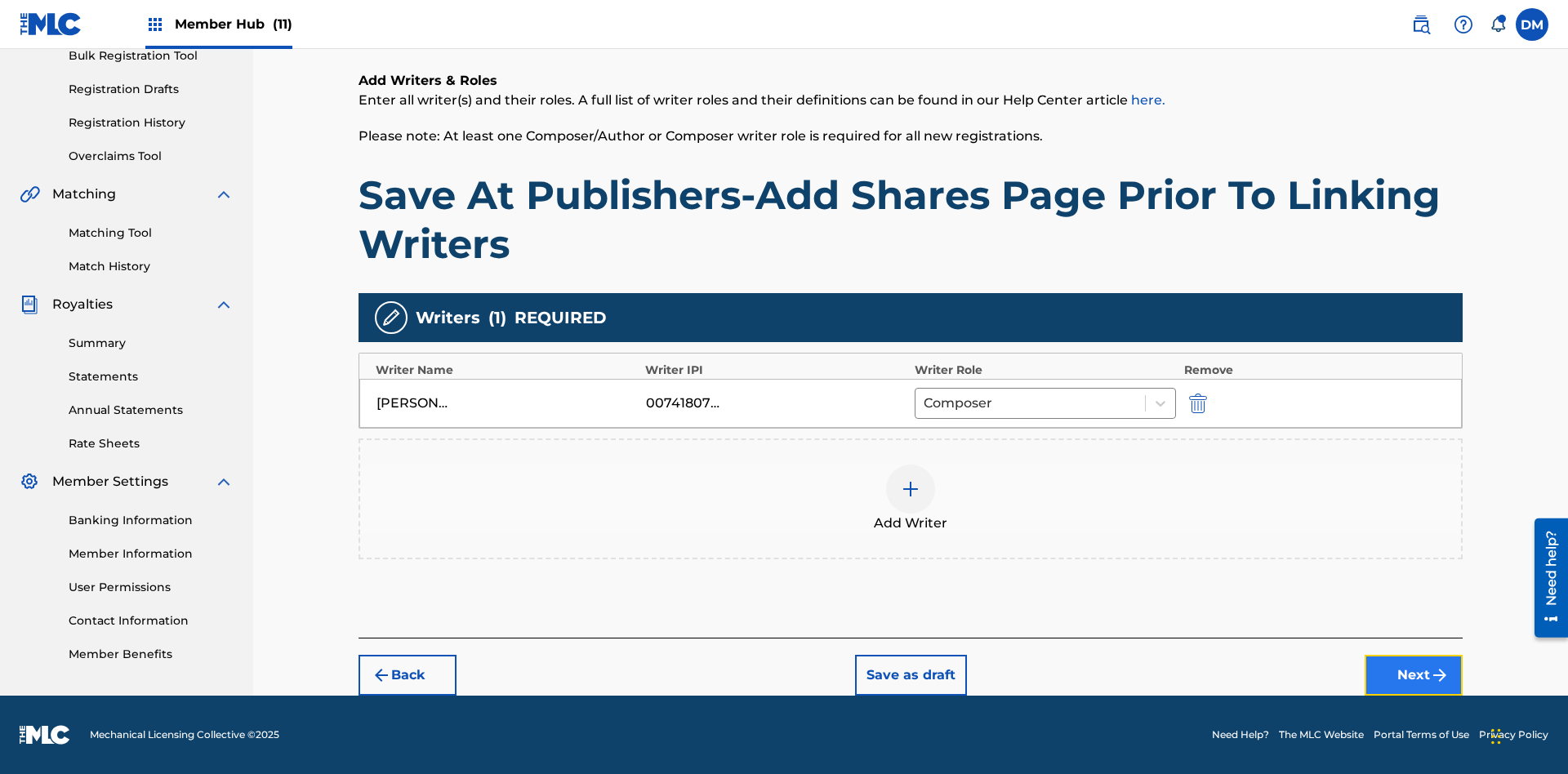
click at [1413, 676] on button "Next" at bounding box center [1413, 676] width 98 height 41
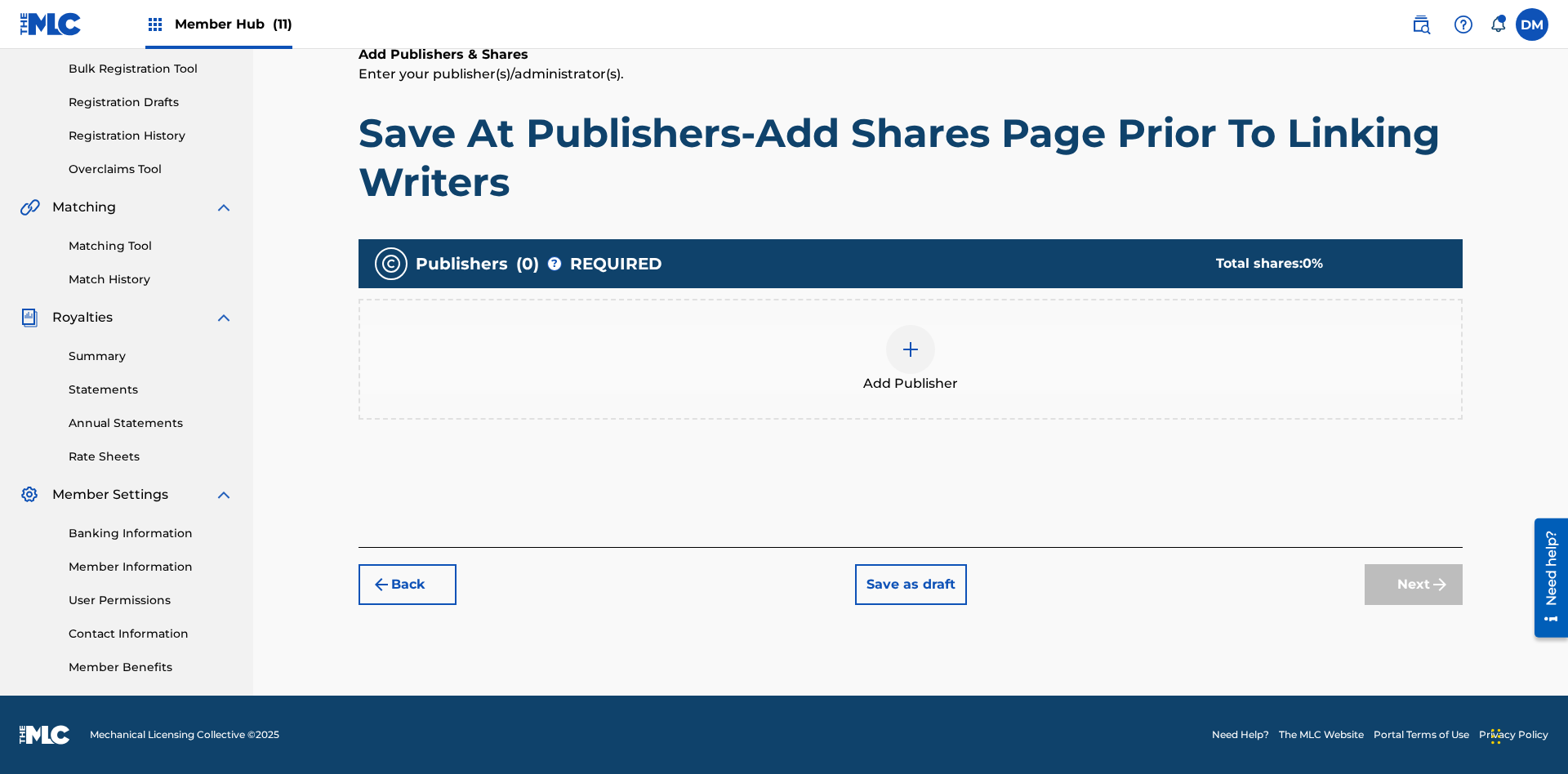
click at [911, 349] on img at bounding box center [910, 350] width 20 height 20
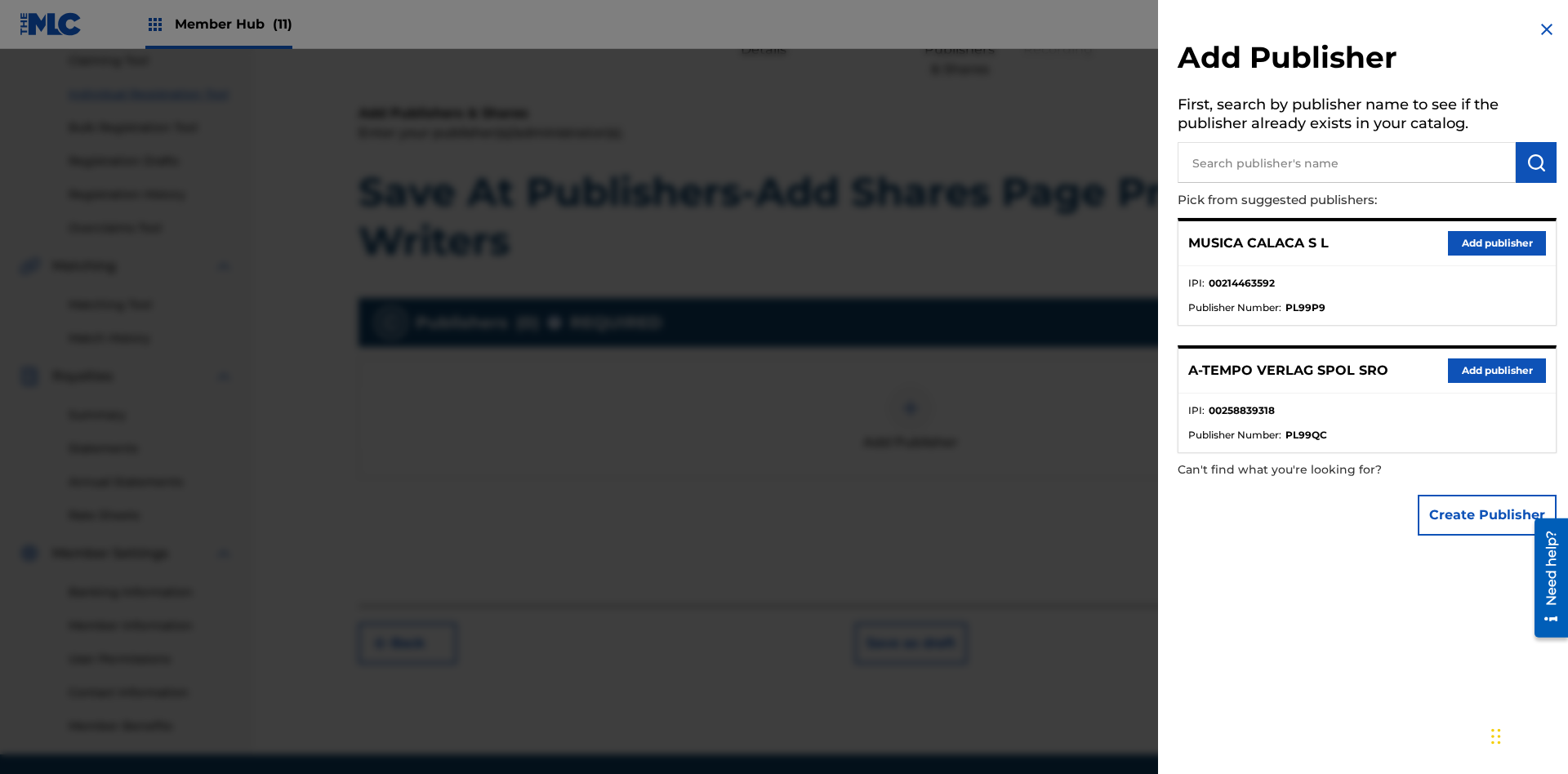
click at [1347, 162] on input "text" at bounding box center [1347, 163] width 338 height 41
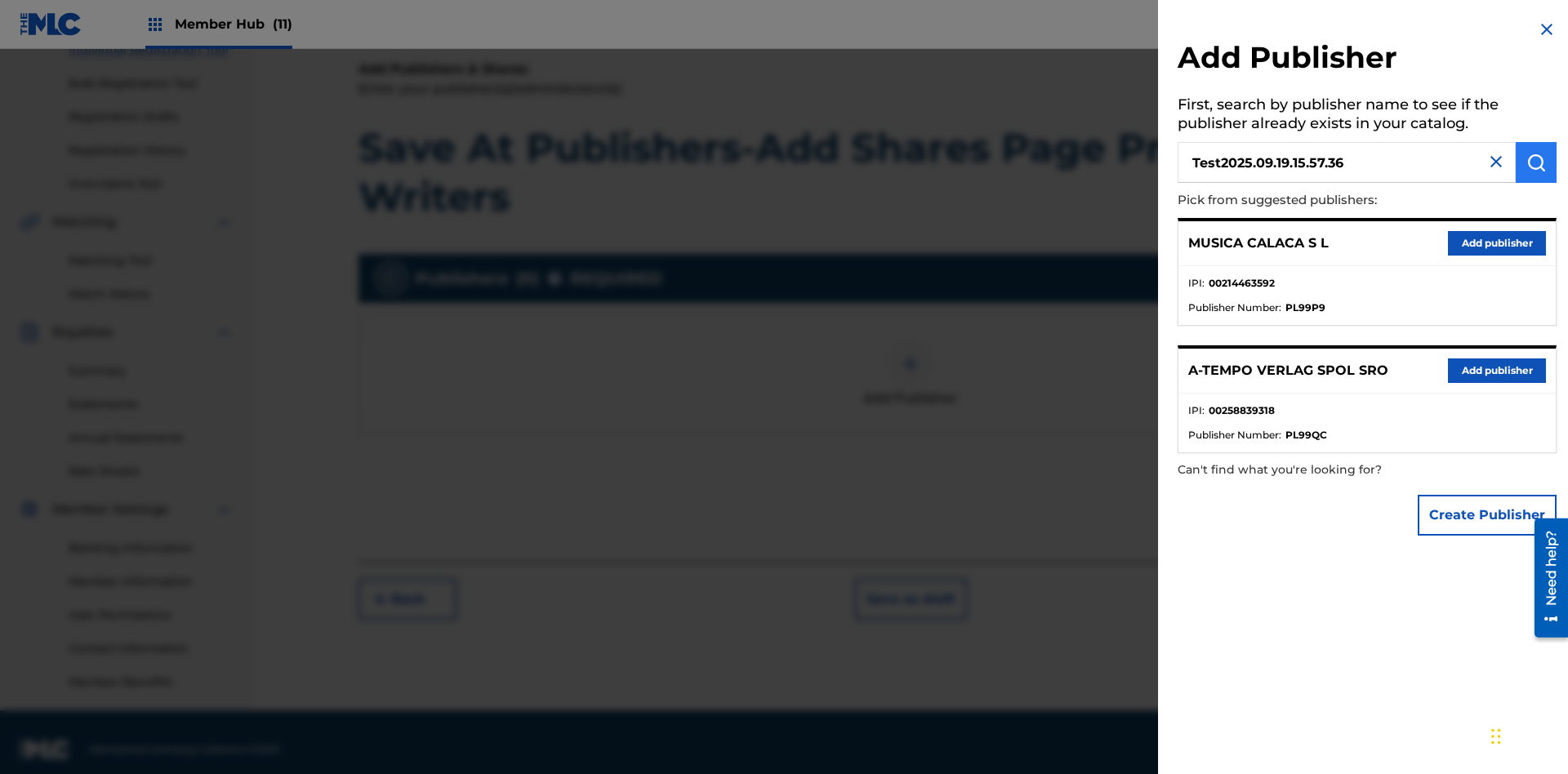
type input "Test2025.09.19.15.57.36"
click at [1536, 162] on img "submit" at bounding box center [1536, 162] width 20 height 20
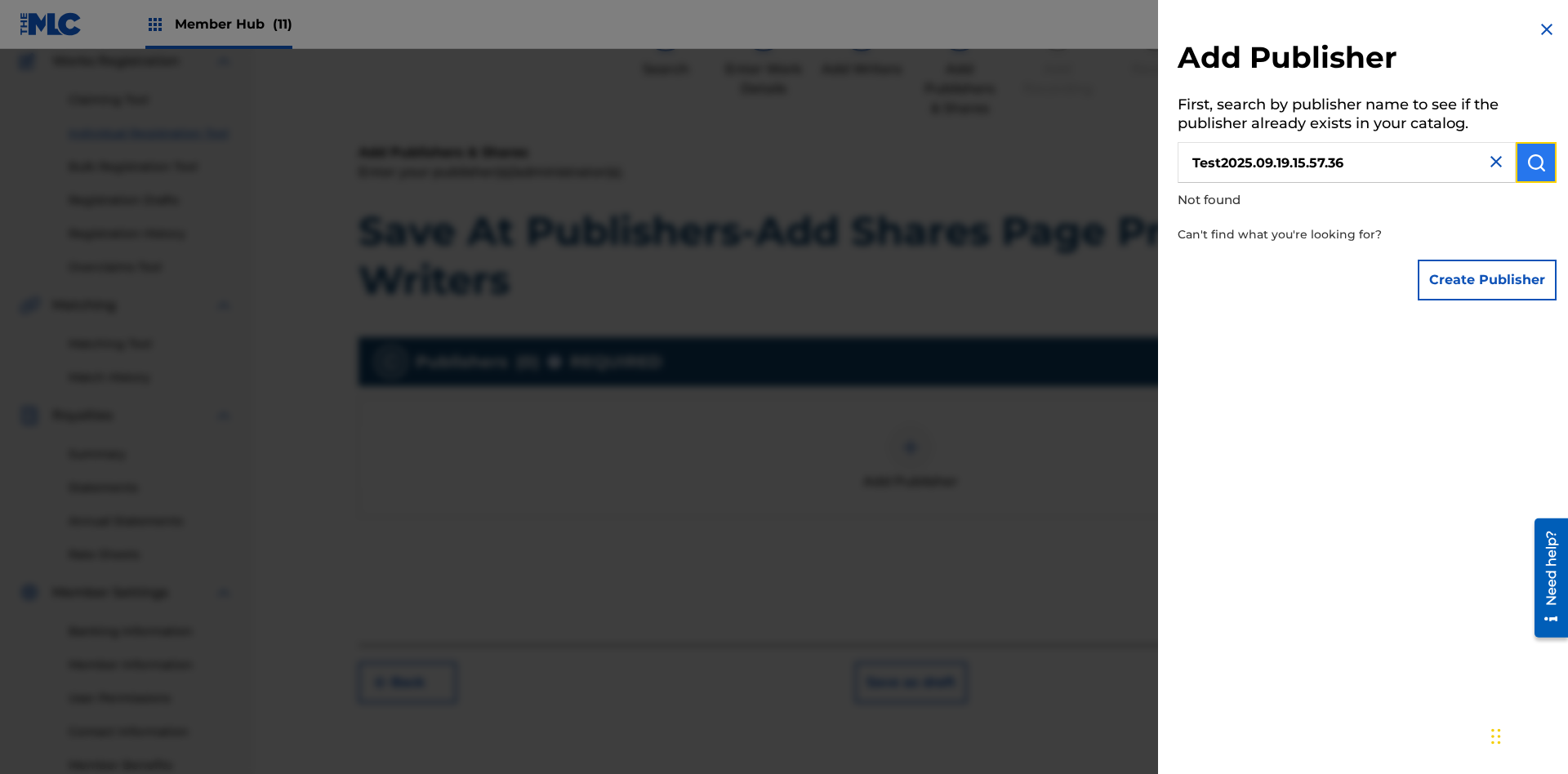
scroll to position [238, 0]
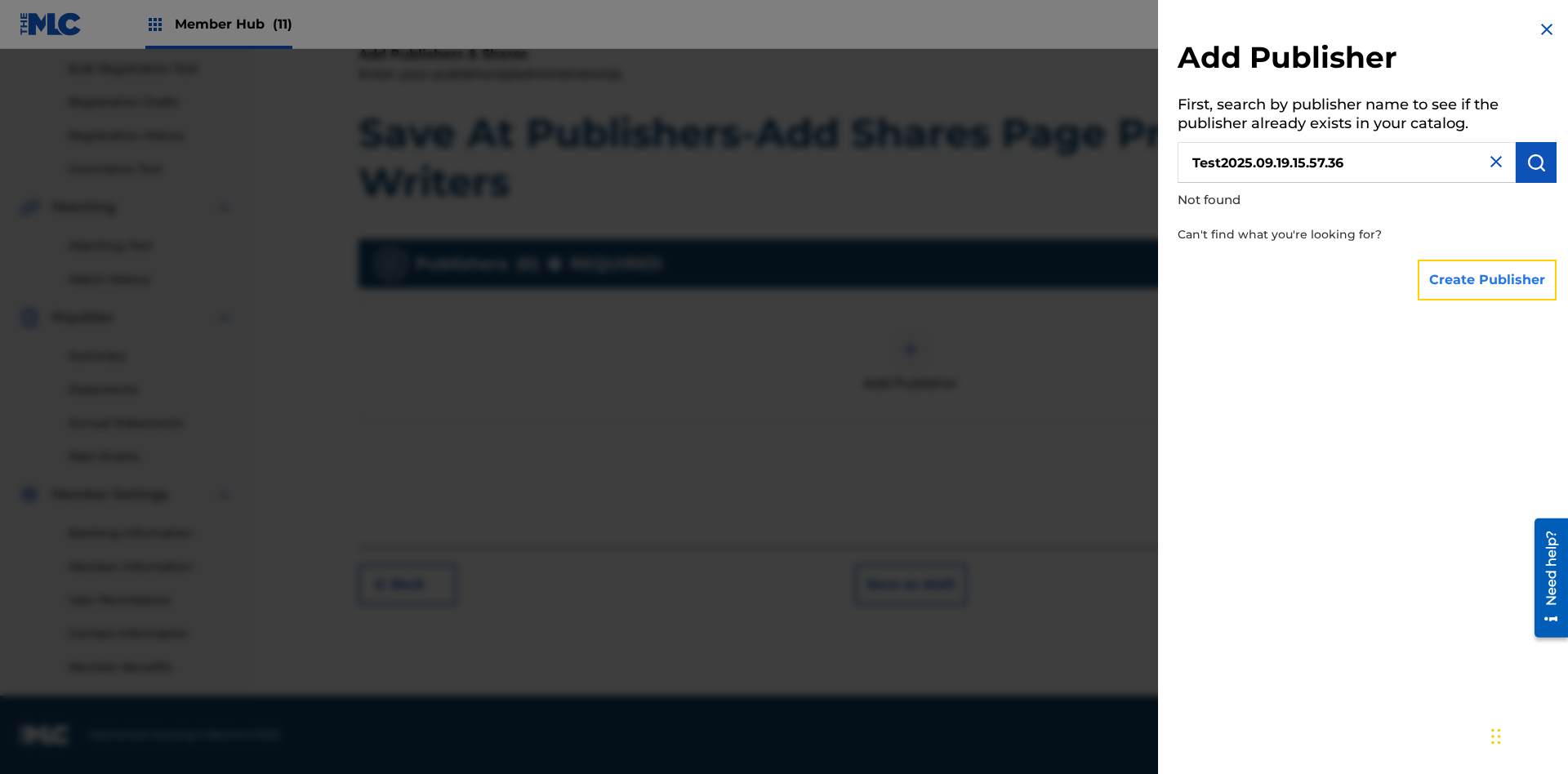
click at [1488, 279] on button "Create Publisher" at bounding box center [1487, 280] width 139 height 41
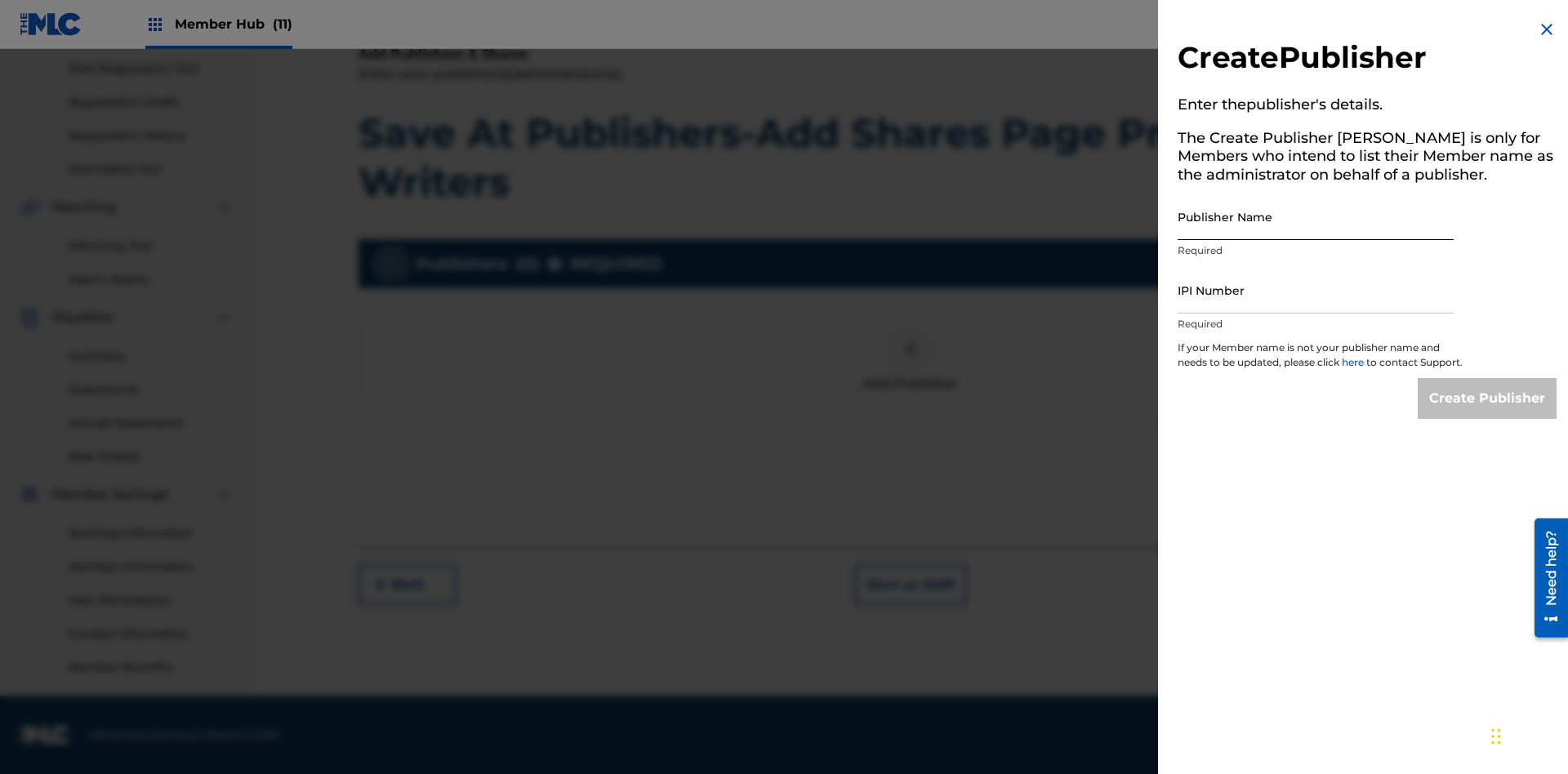
click at [1316, 216] on input "Publisher Name" at bounding box center [1316, 217] width 276 height 47
type input "Test2025.09.19.15.57.40"
click at [1316, 290] on input "IPI Number" at bounding box center [1316, 290] width 276 height 47
type input "00595839777"
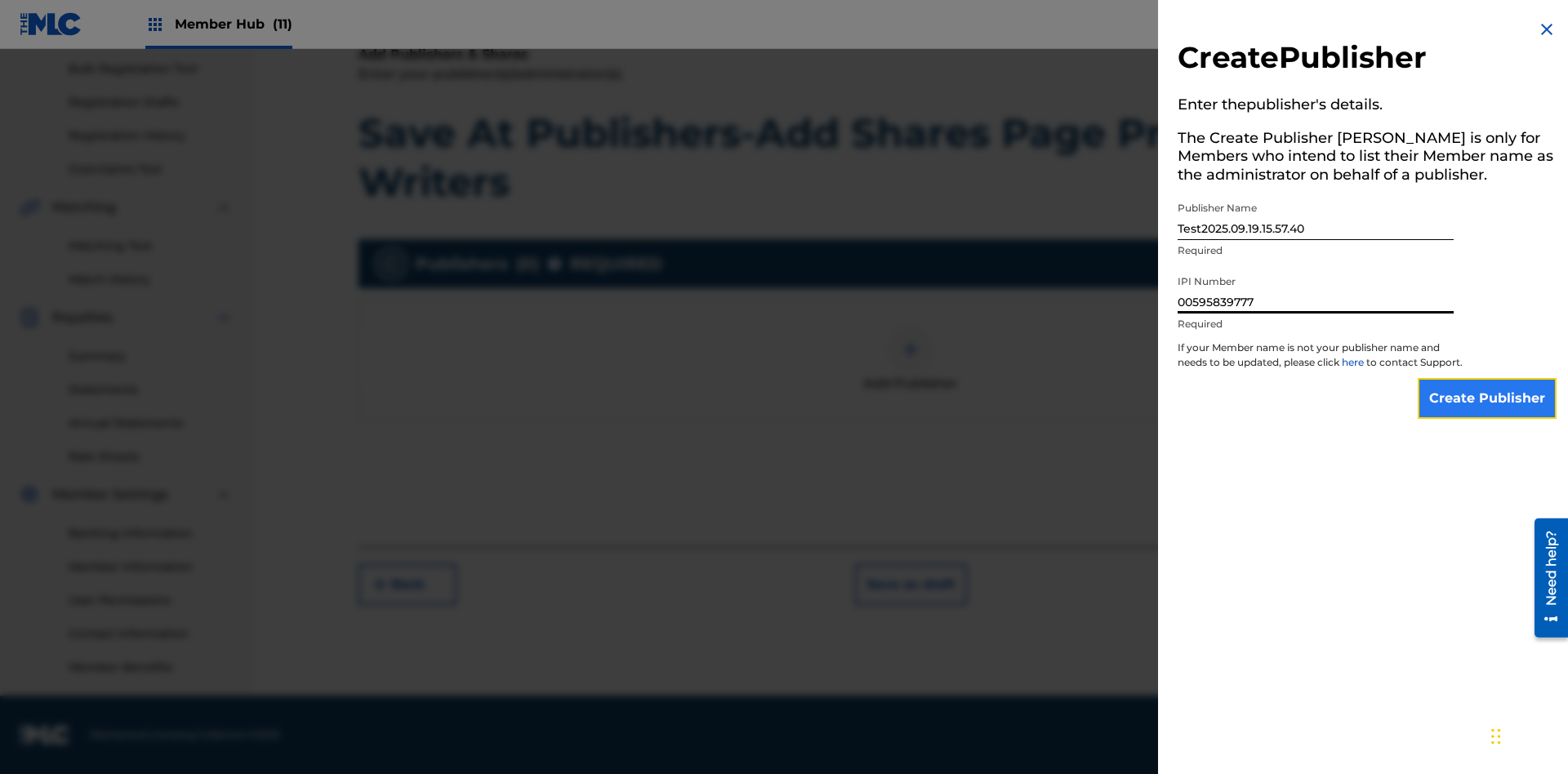
click at [1488, 413] on input "Create Publisher" at bounding box center [1487, 398] width 139 height 41
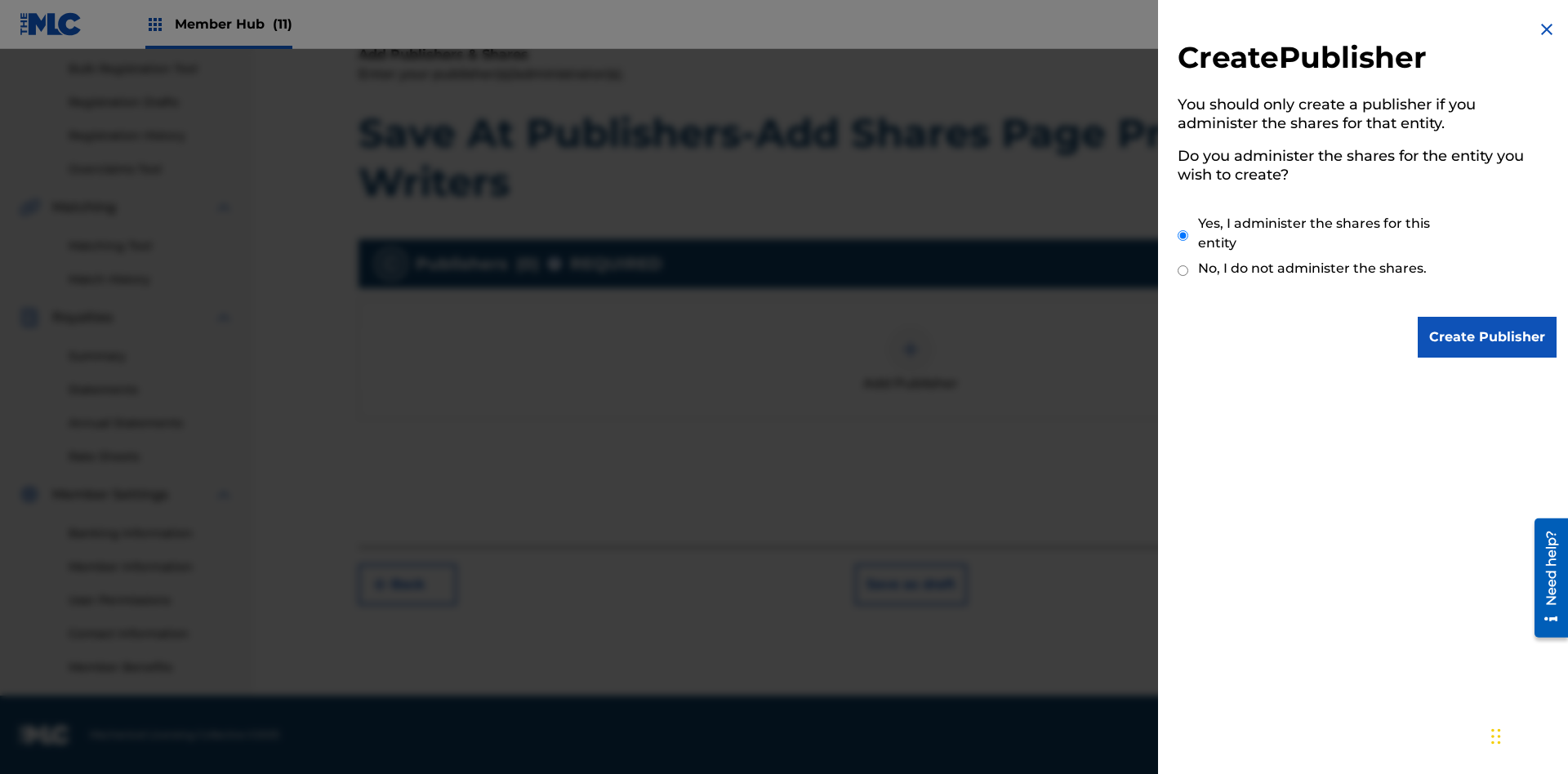
click at [1184, 235] on input "Yes, I administer the shares for this entity" at bounding box center [1183, 235] width 10 height 35
click at [1488, 337] on input "Create Publisher" at bounding box center [1487, 337] width 139 height 41
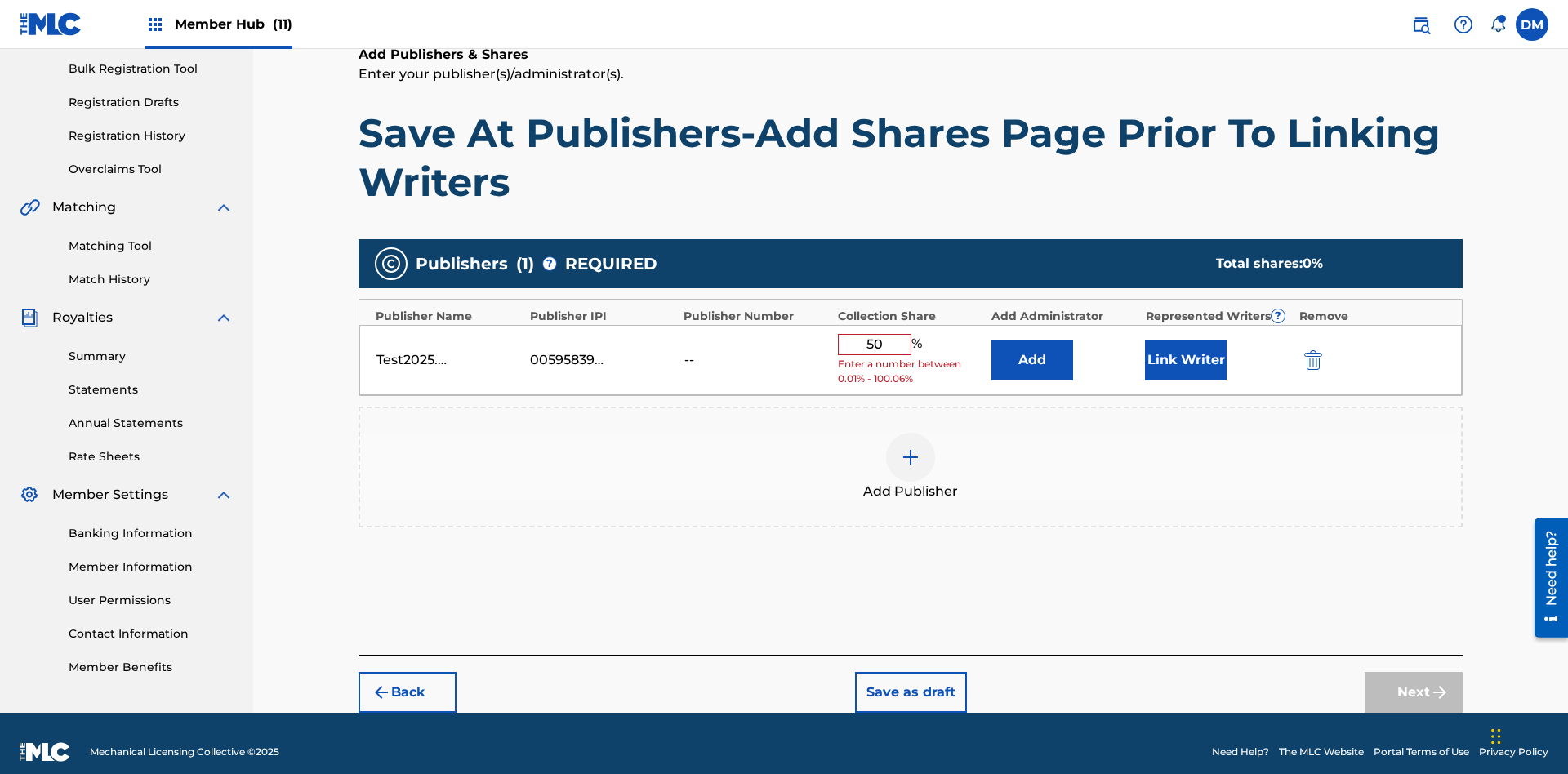
scroll to position [244, 0]
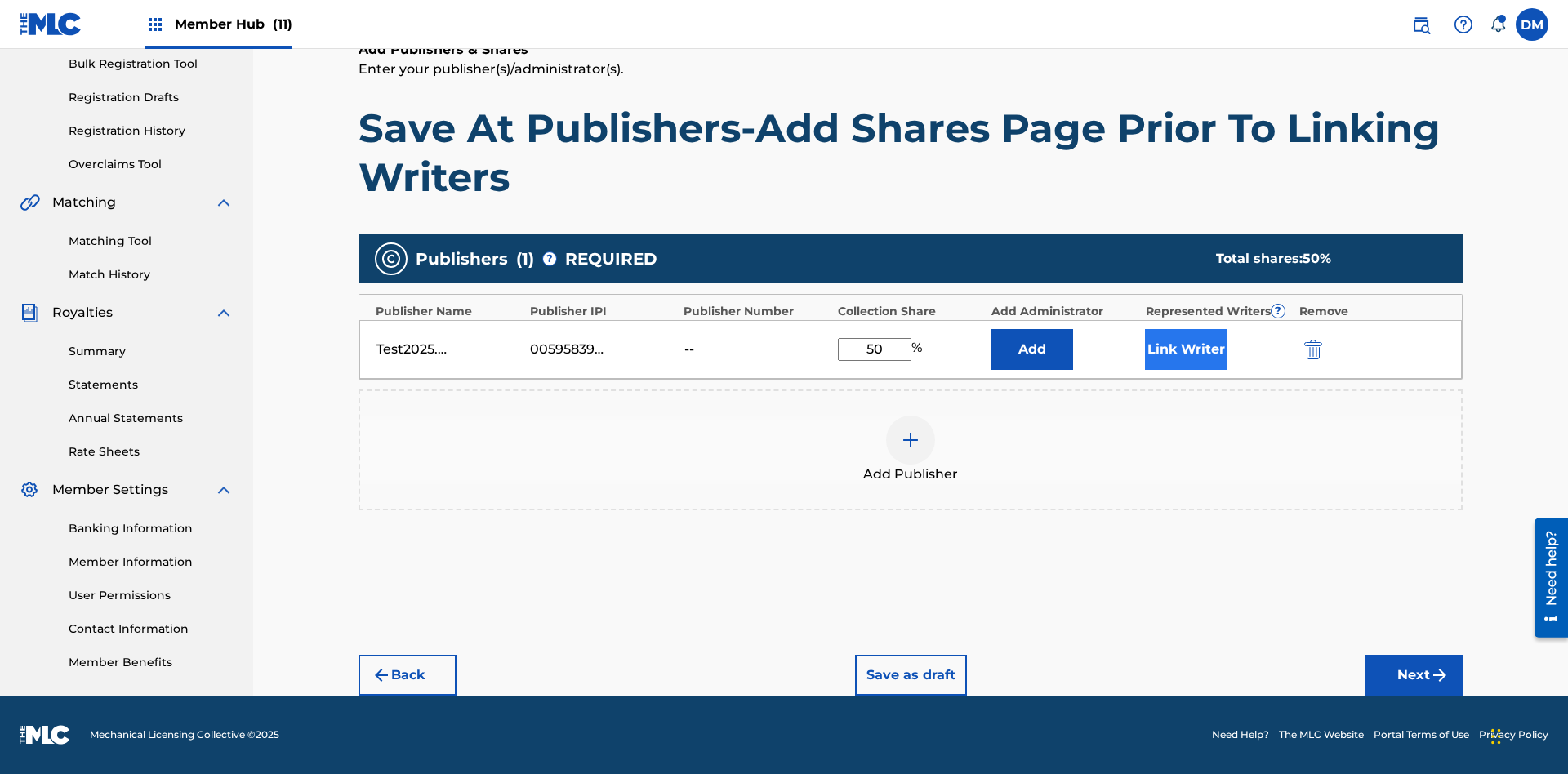
type input "50"
click at [1186, 349] on button "Link Writer" at bounding box center [1186, 350] width 82 height 41
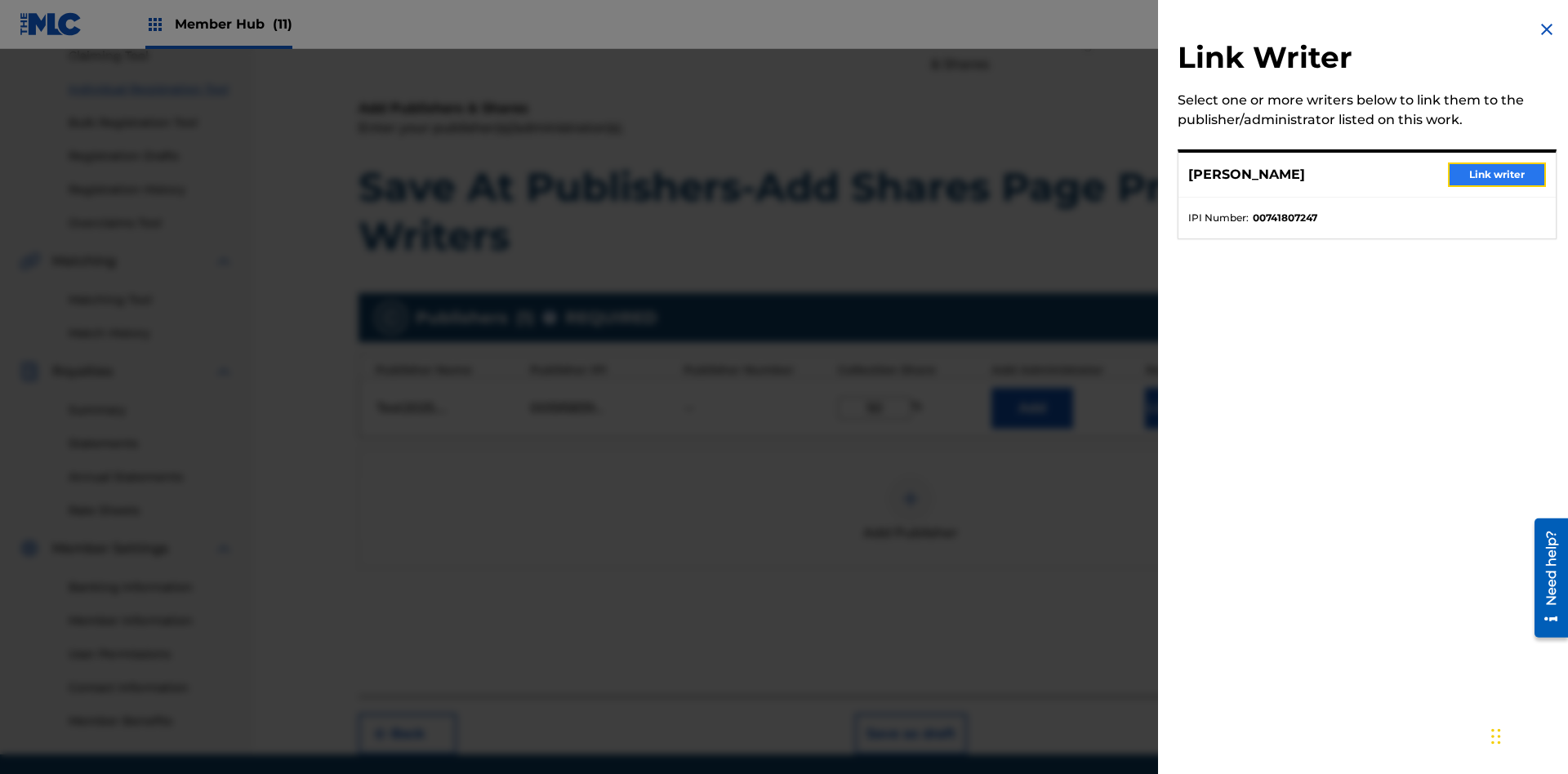
click at [1497, 174] on button "Link writer" at bounding box center [1497, 174] width 98 height 24
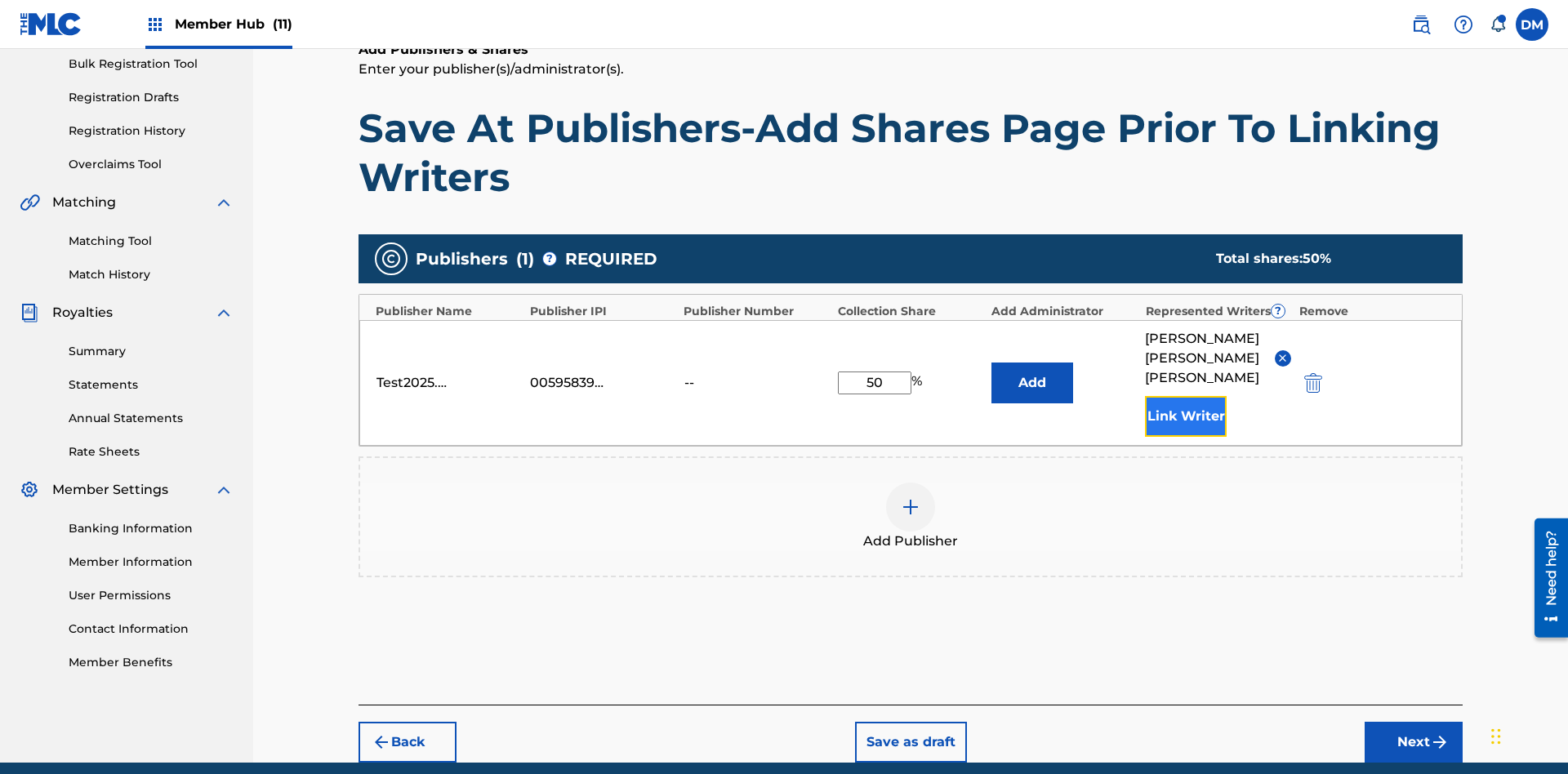
click at [1186, 396] on button "Link Writer" at bounding box center [1186, 417] width 82 height 41
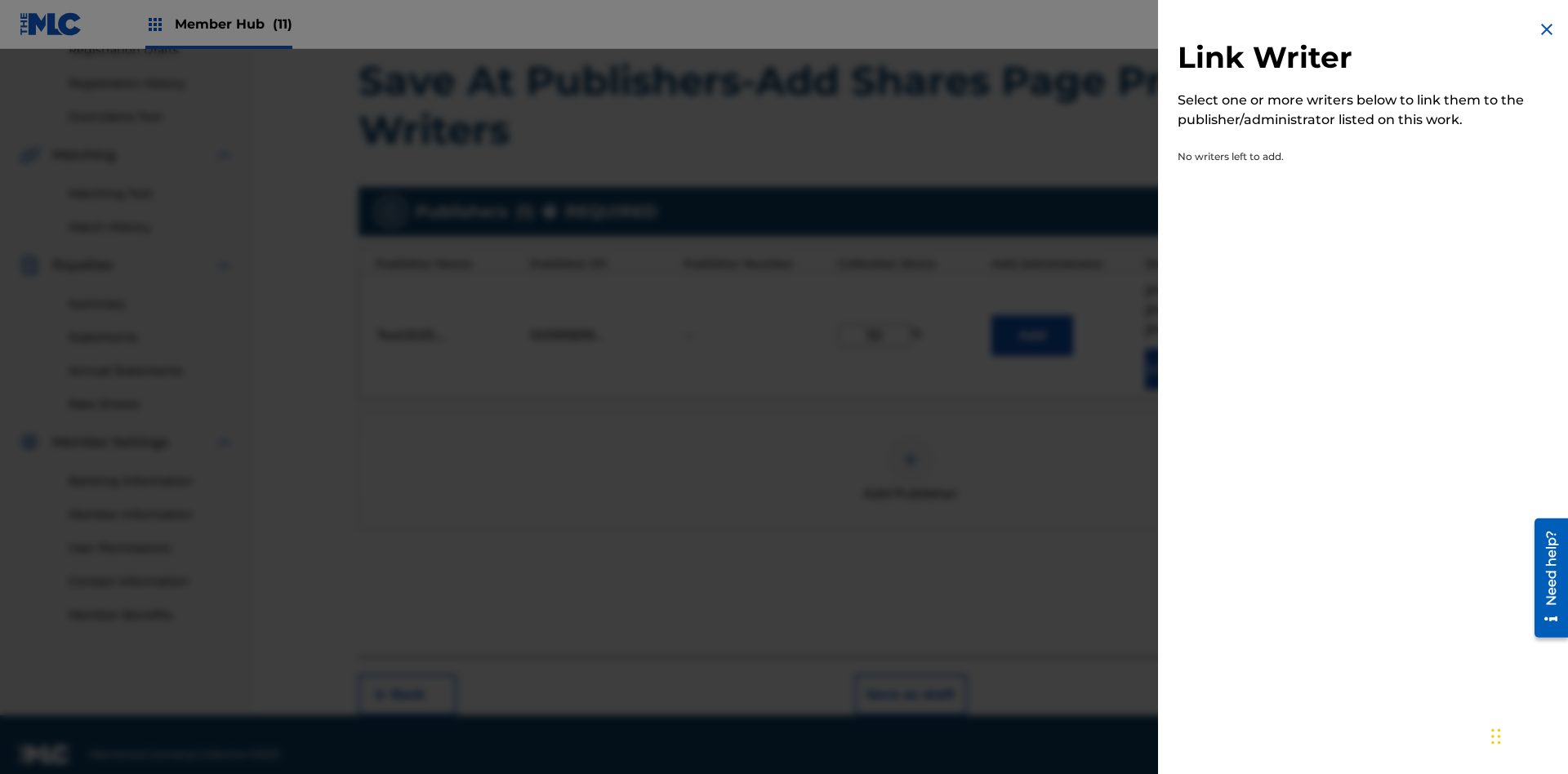
click at [1546, 29] on img at bounding box center [1546, 29] width 20 height 20
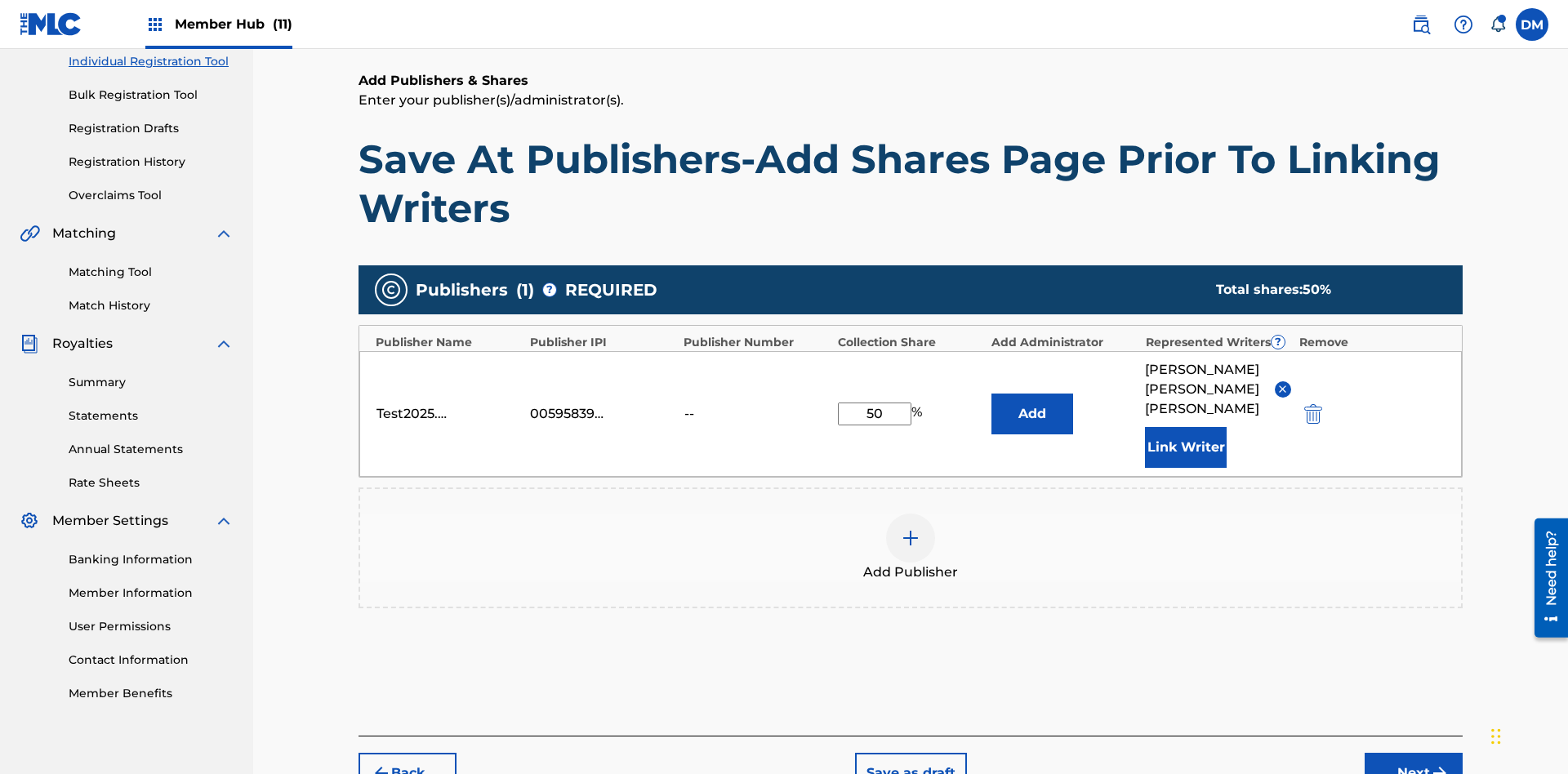
scroll to position [290, 0]
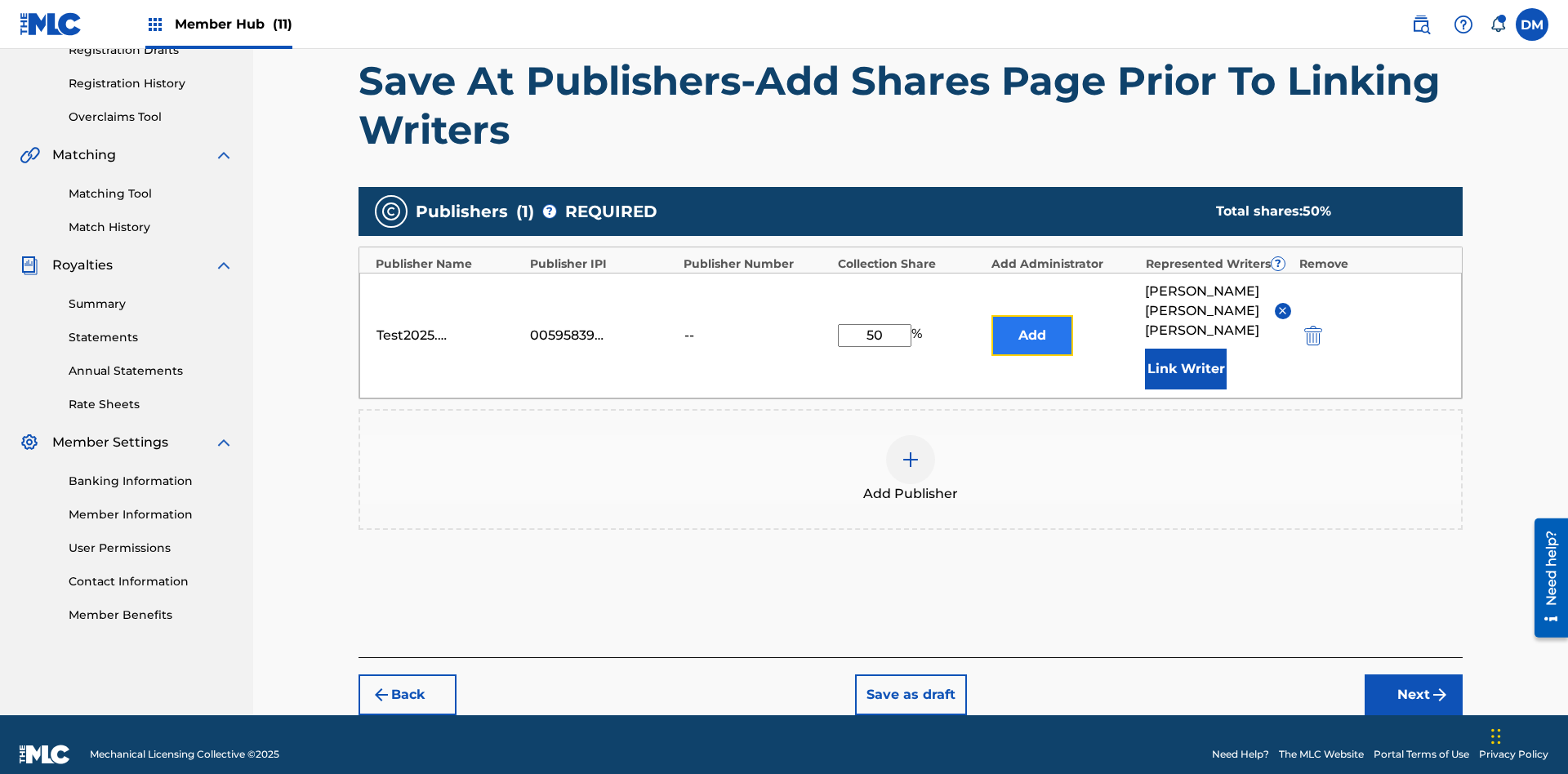
click at [1032, 325] on button "Add" at bounding box center [1032, 335] width 82 height 41
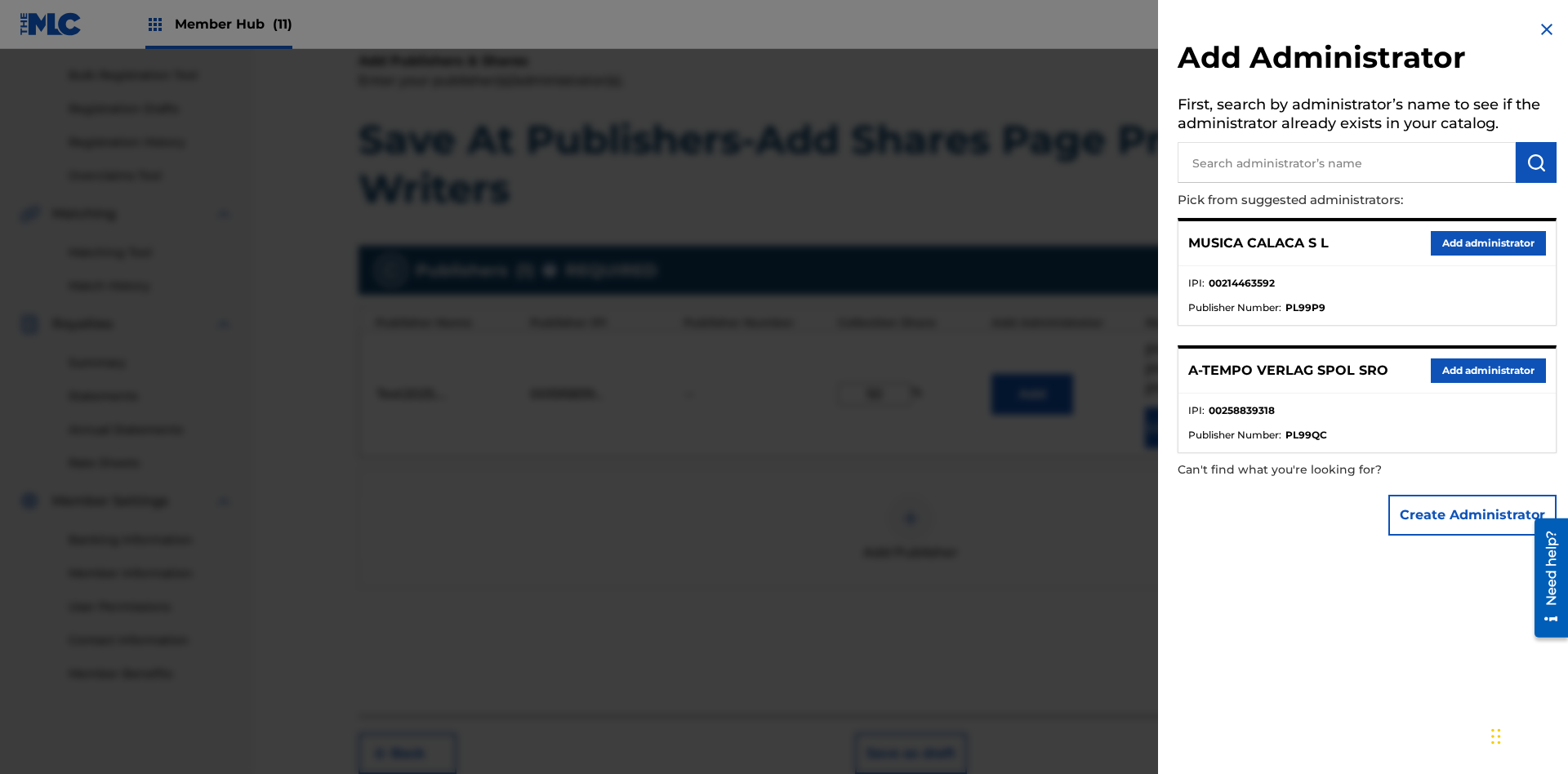
click at [1347, 162] on input "text" at bounding box center [1347, 163] width 338 height 41
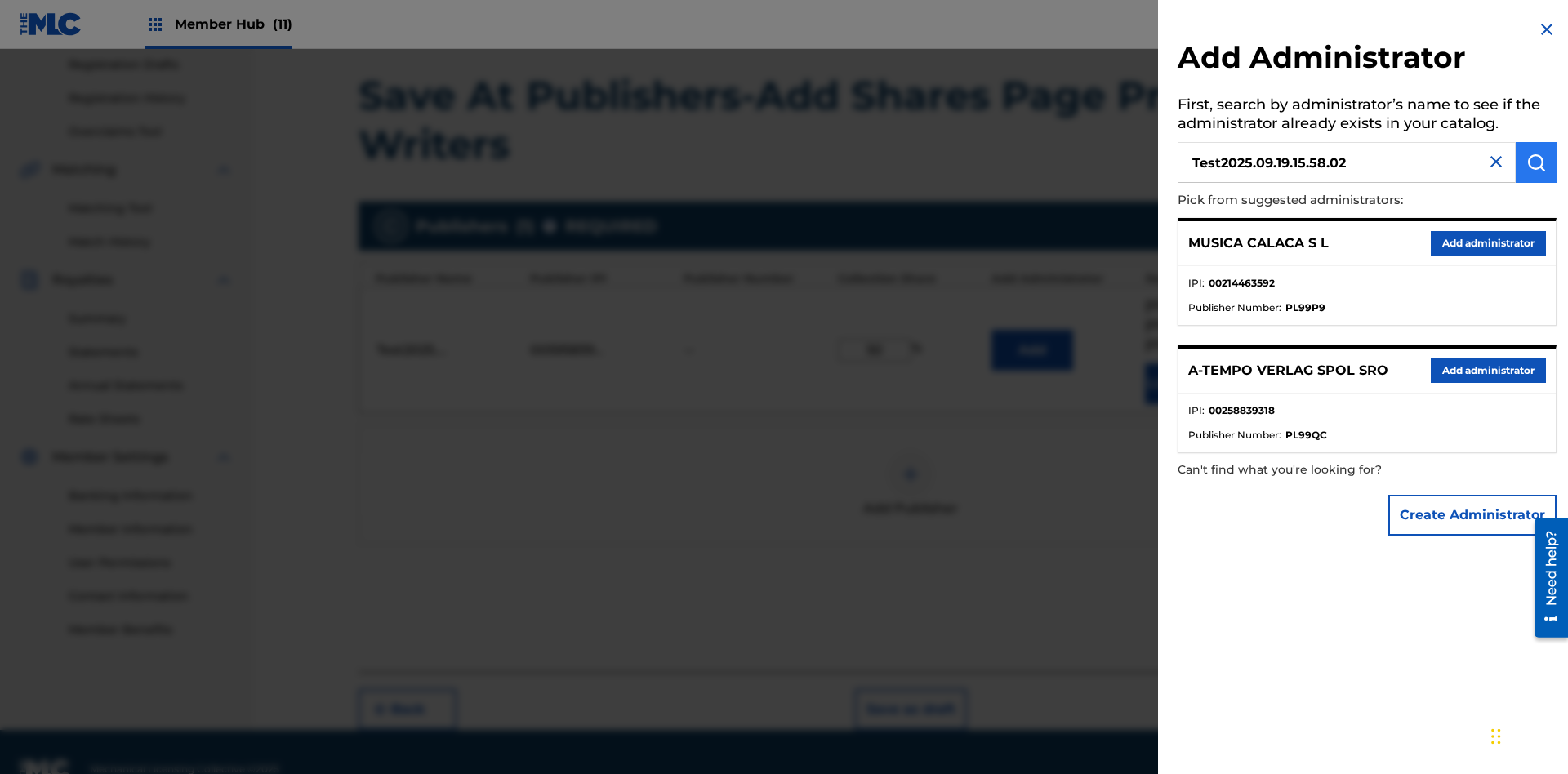
type input "Test2025.09.19.15.58.02"
click at [1536, 162] on img "submit" at bounding box center [1536, 162] width 20 height 20
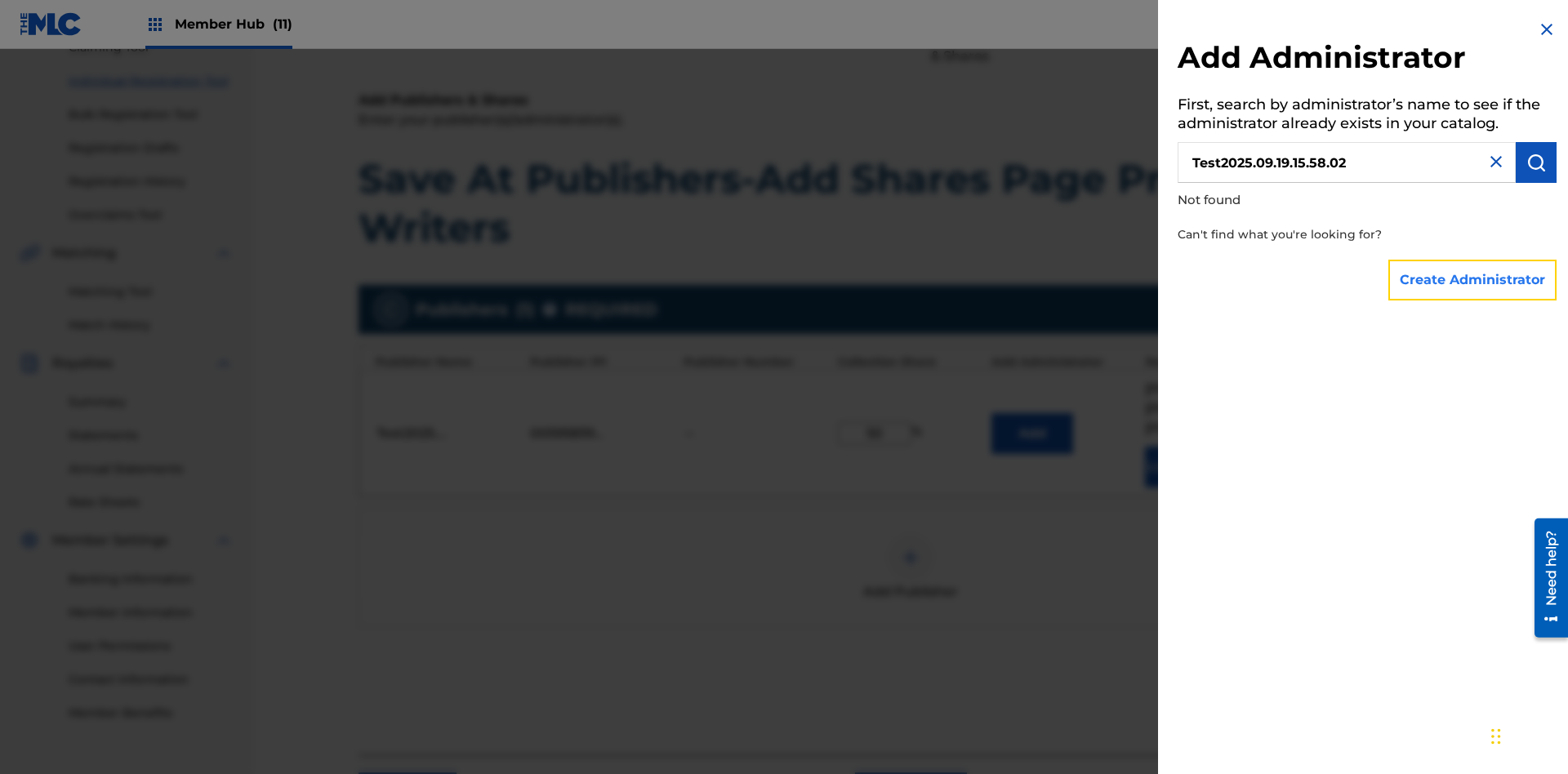
click at [1473, 279] on button "Create Administrator" at bounding box center [1472, 280] width 169 height 41
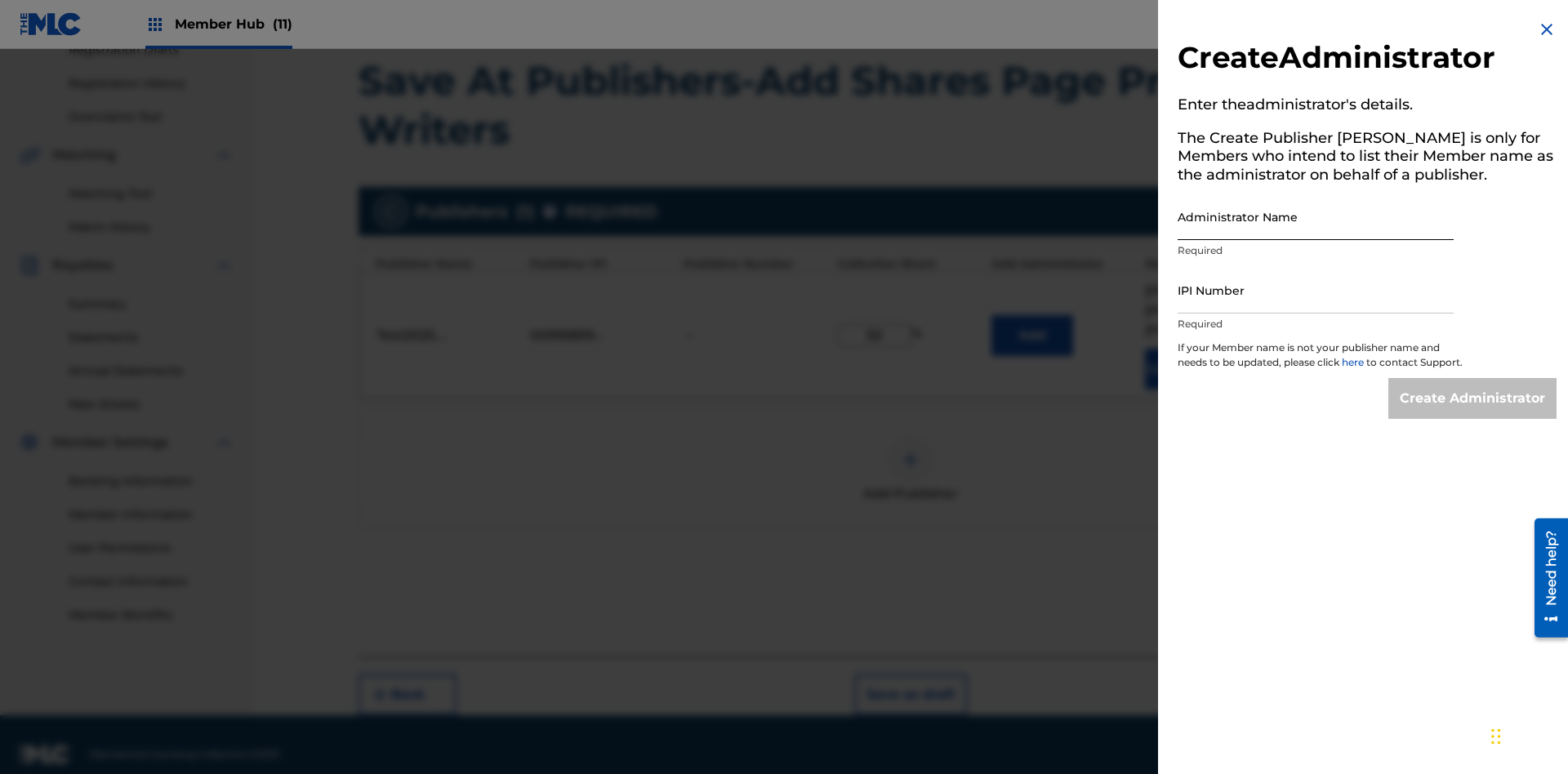
click at [1316, 216] on input "Administrator Name" at bounding box center [1316, 217] width 276 height 47
type input "Test2025.09.19.15.58.06"
click at [1316, 290] on input "IPI Number" at bounding box center [1316, 290] width 276 height 47
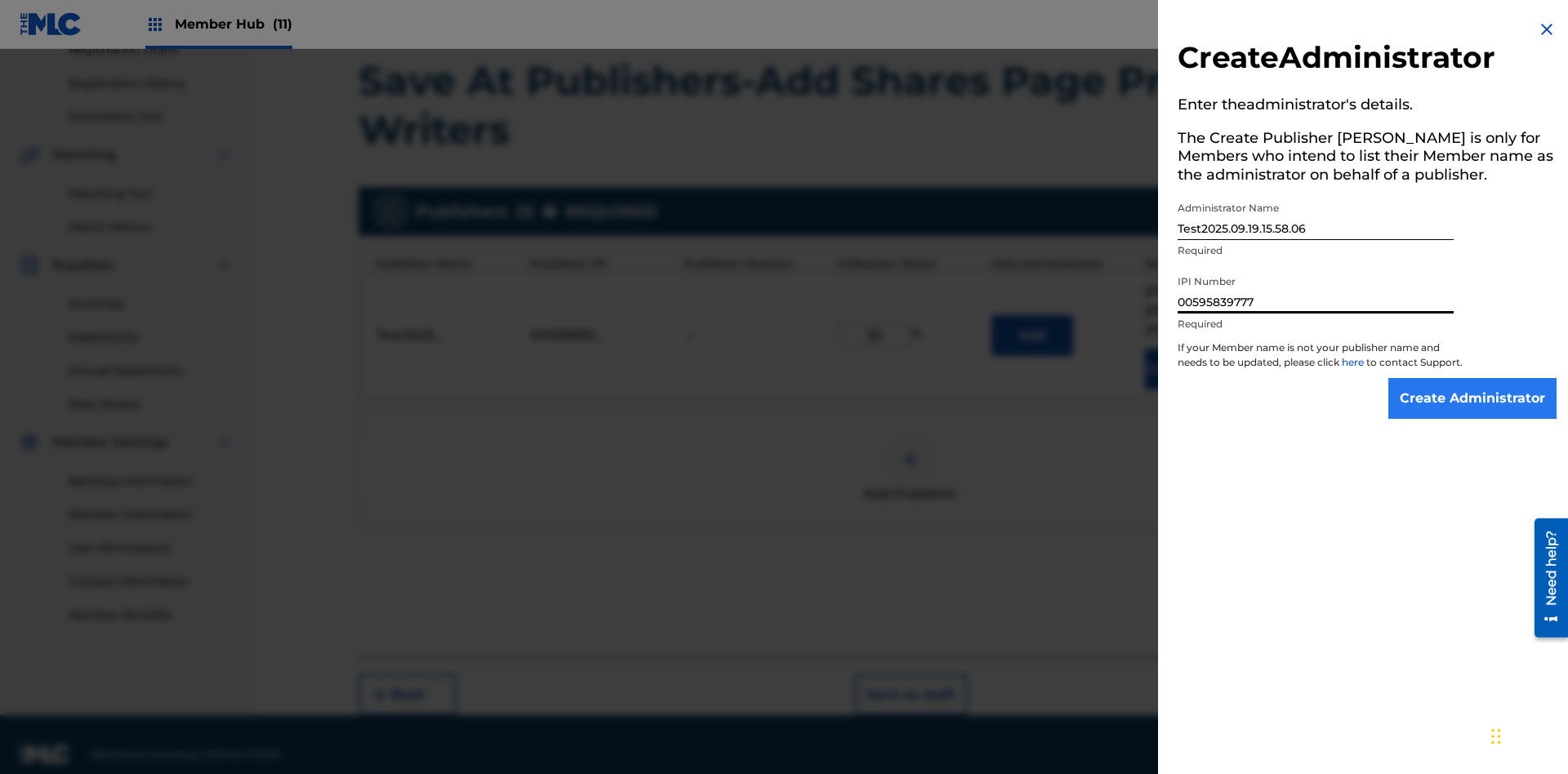
type input "00595839777"
click at [1473, 413] on input "Create Administrator" at bounding box center [1472, 398] width 169 height 41
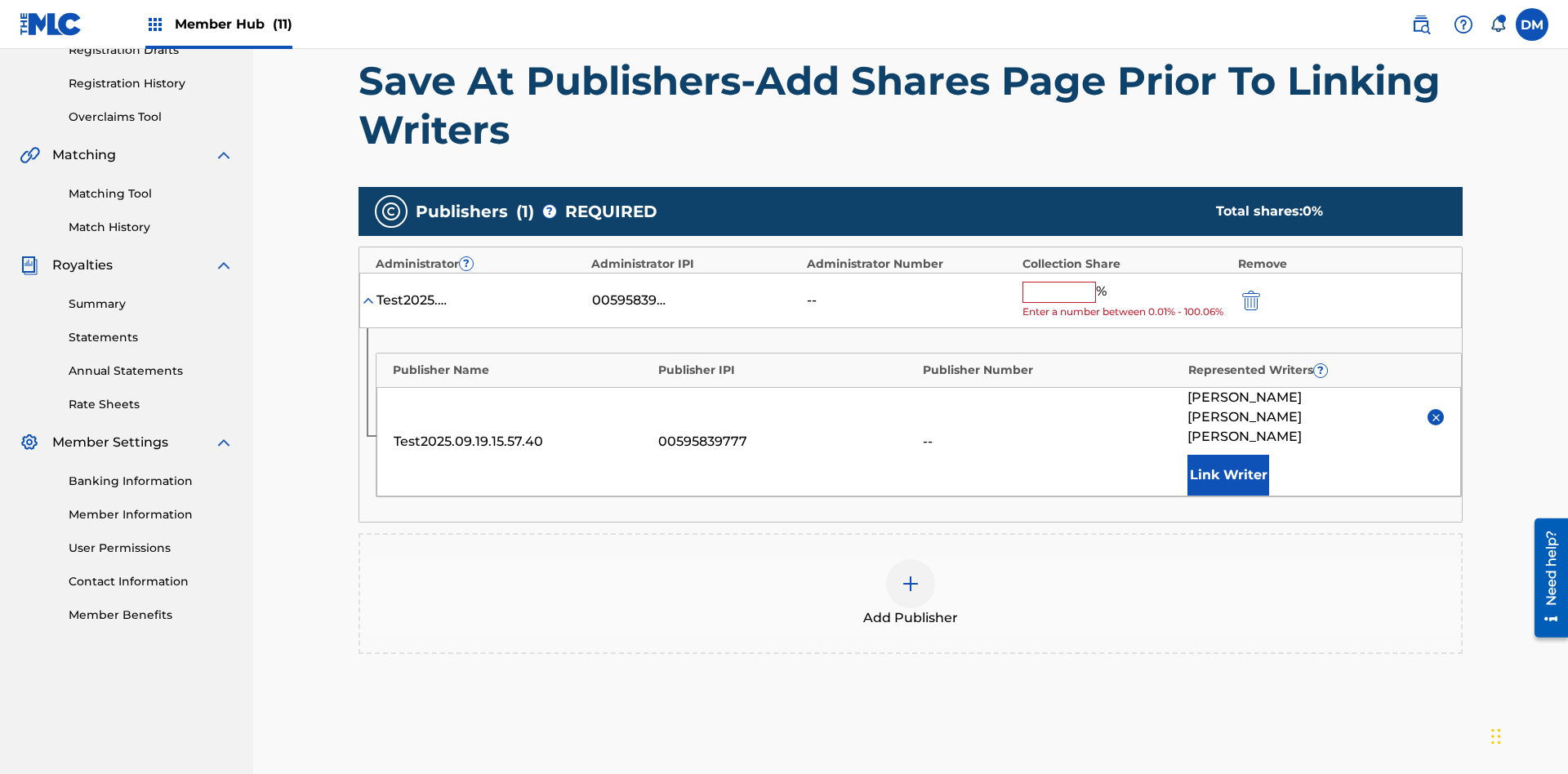
scroll to position [380, 0]
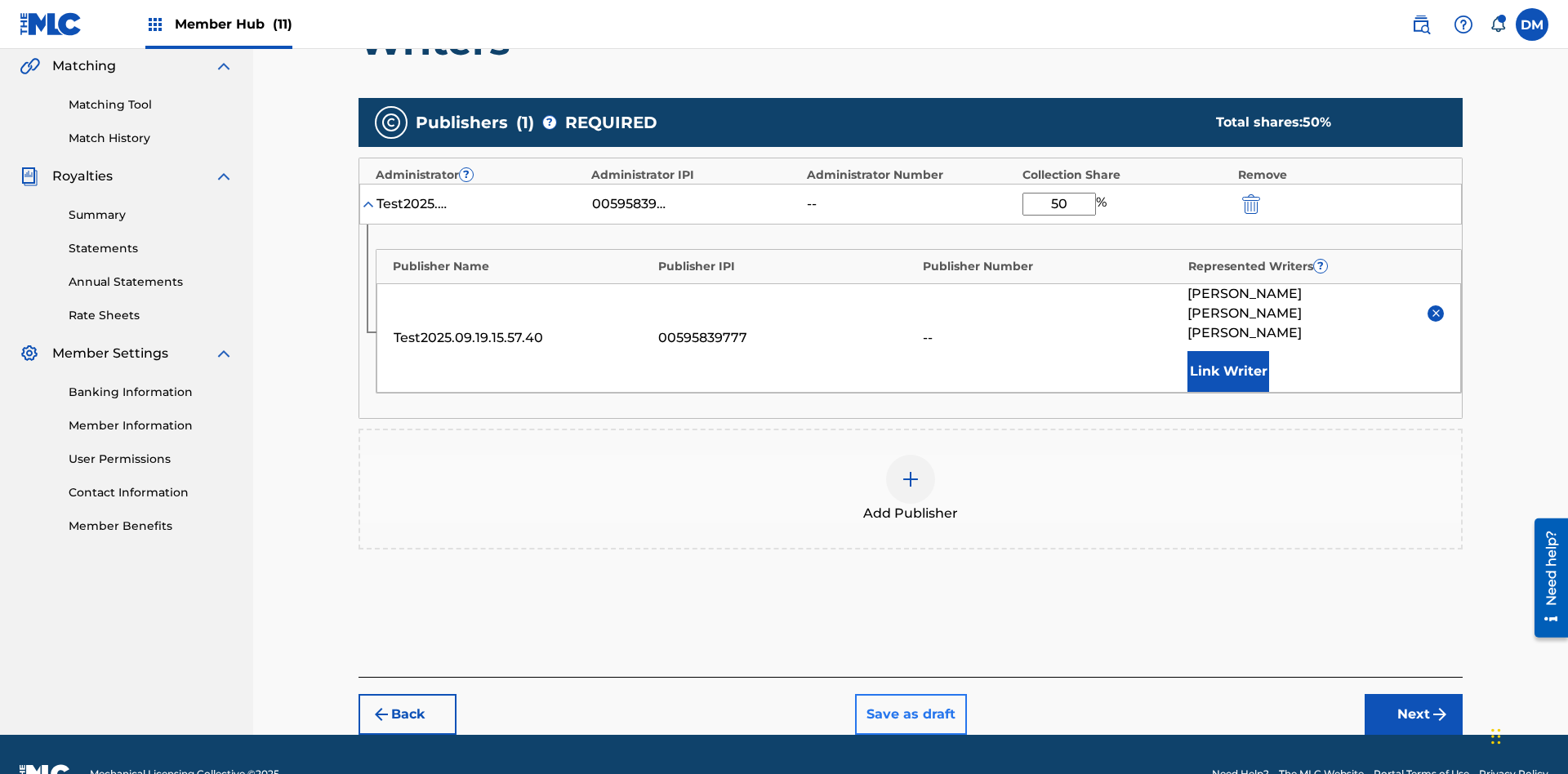
type input "50"
click at [910, 694] on button "Save as draft" at bounding box center [910, 715] width 112 height 41
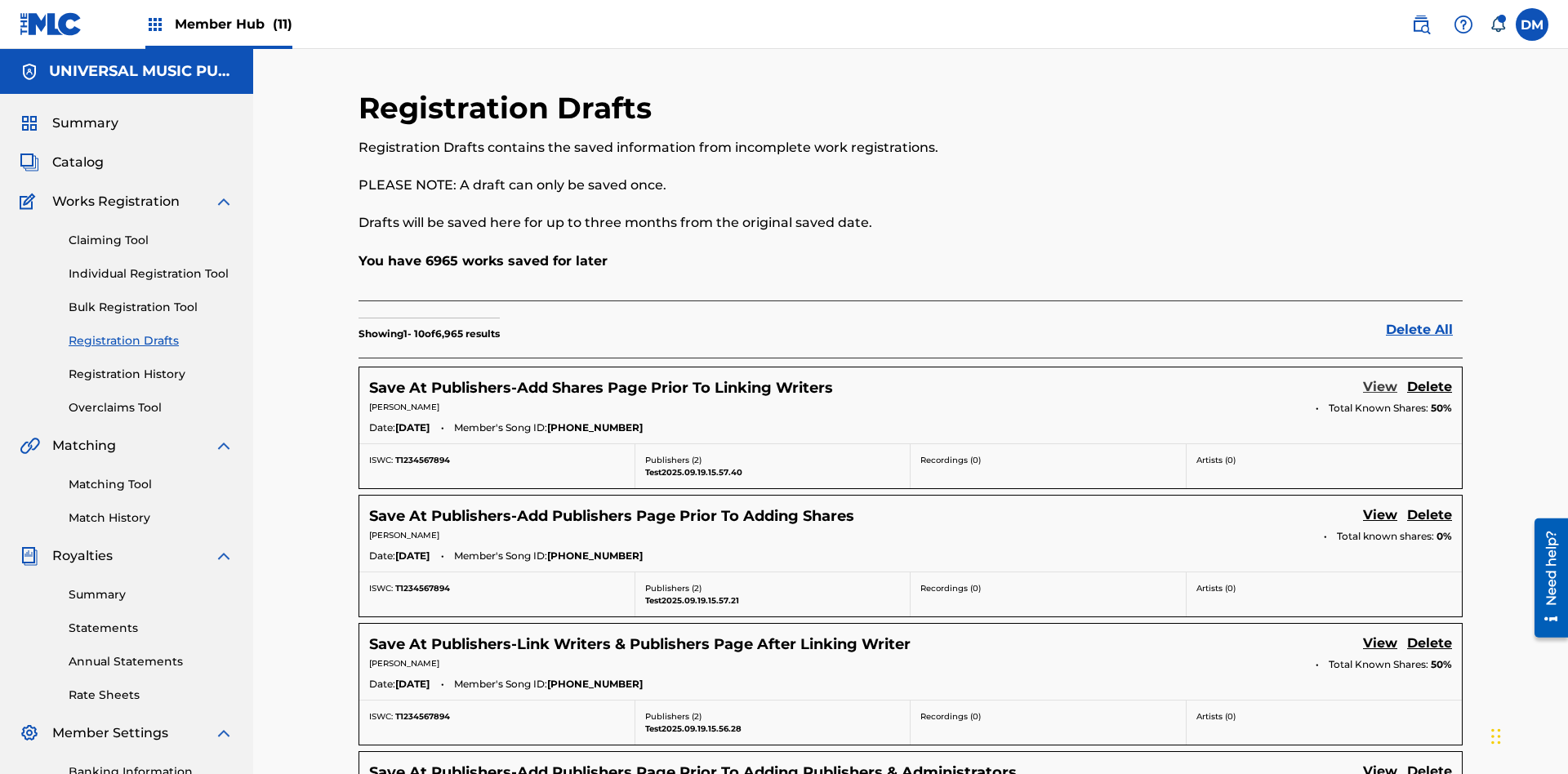
click at [1381, 378] on link "View" at bounding box center [1380, 389] width 35 height 22
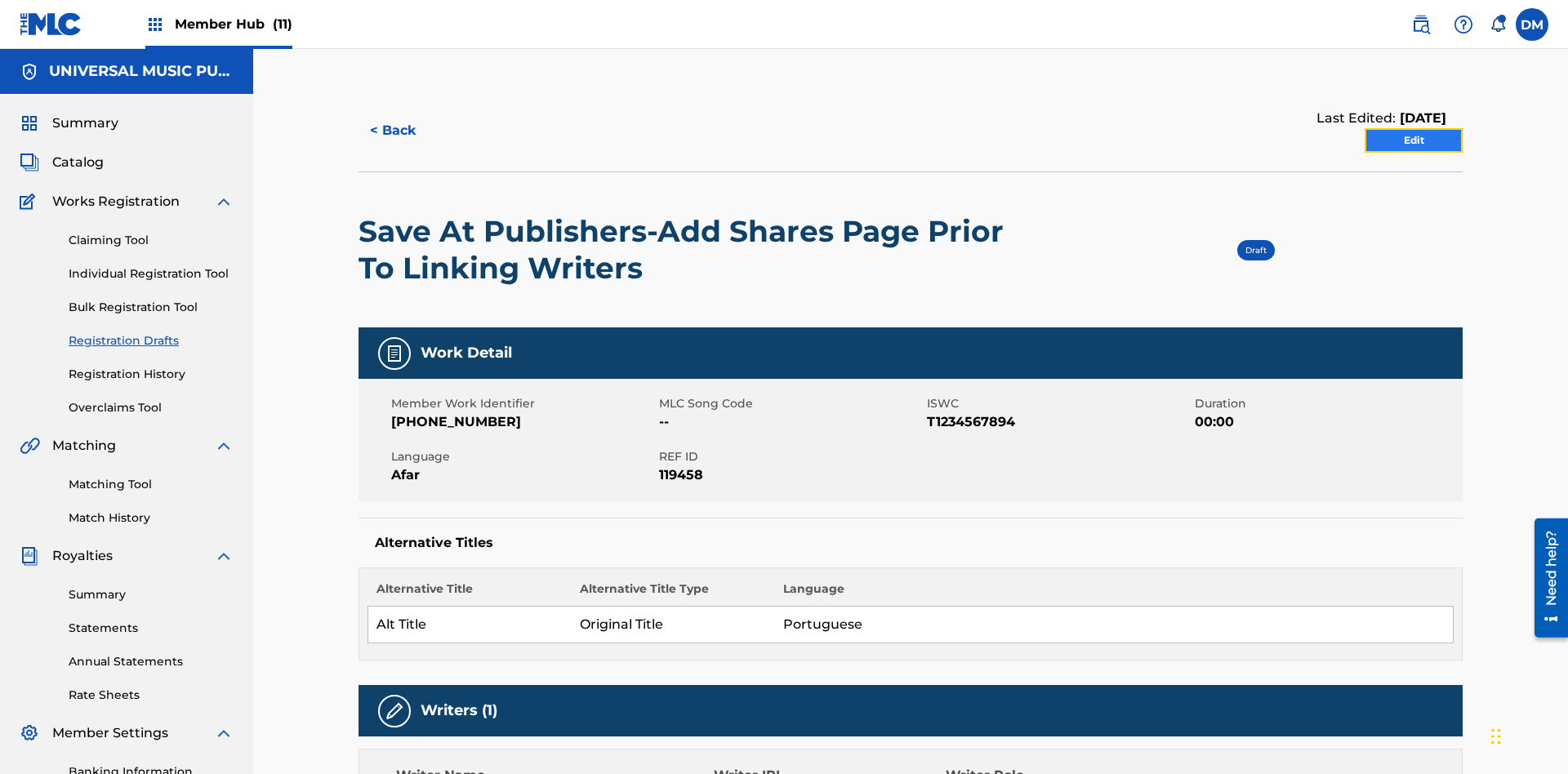
click at [1413, 128] on link "Edit" at bounding box center [1413, 141] width 98 height 24
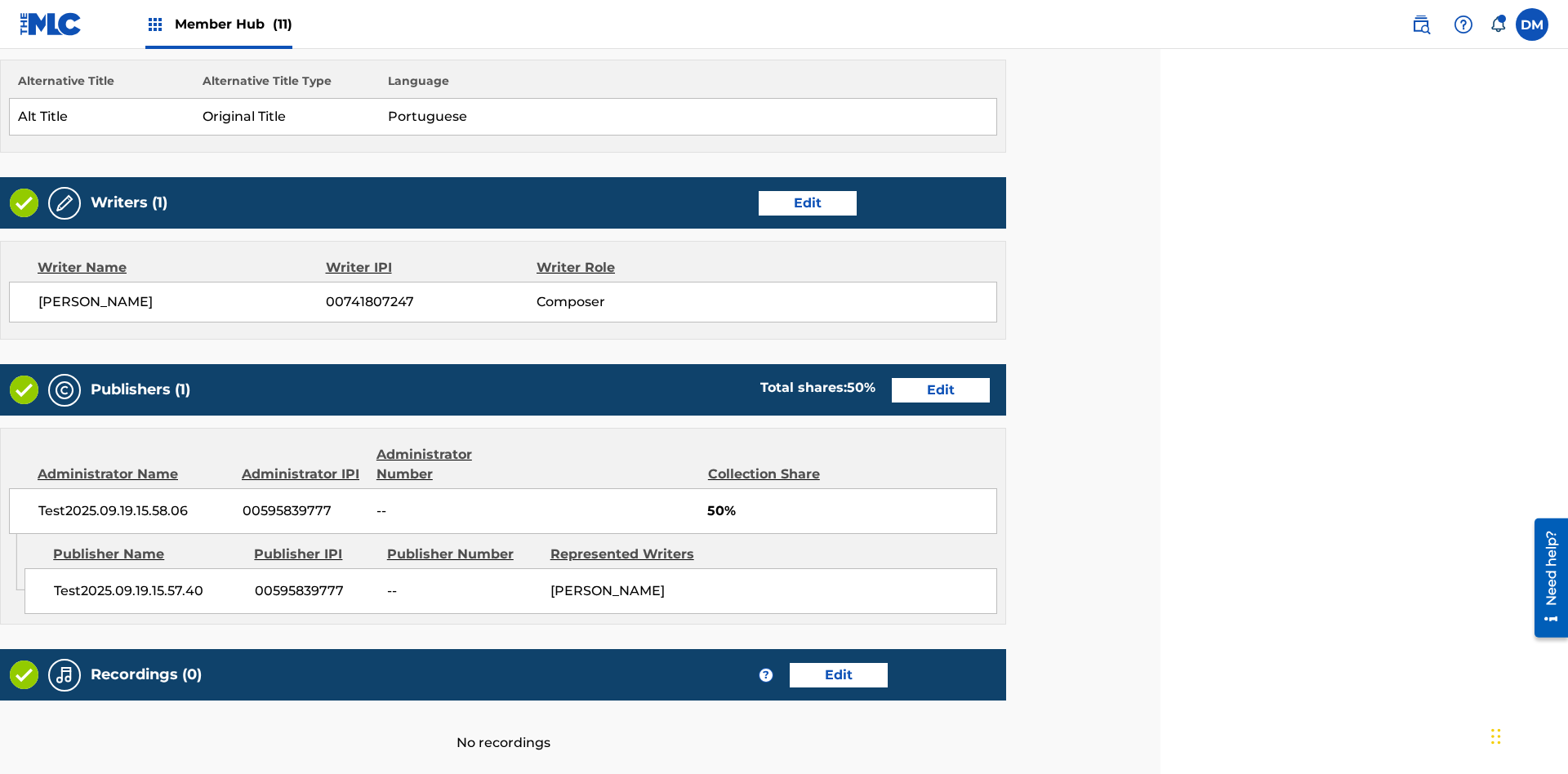
scroll to position [629, 408]
